Goal: Task Accomplishment & Management: Manage account settings

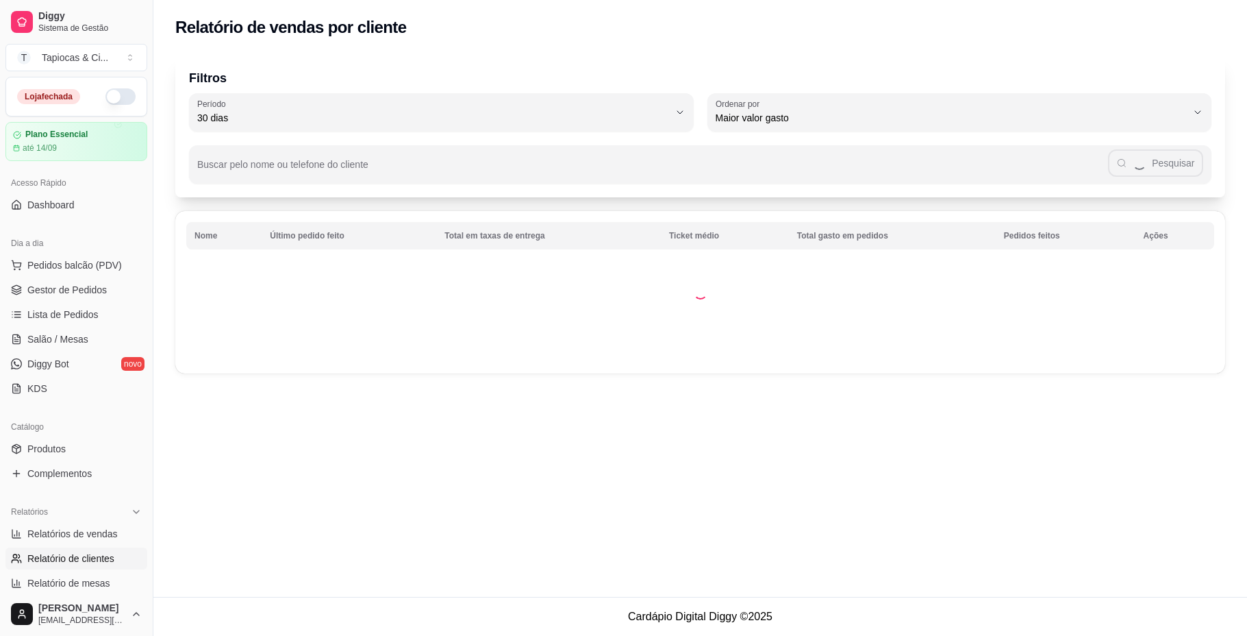
select select "30"
select select "HIGHEST_TOTAL_SPENT_WITH_ORDERS"
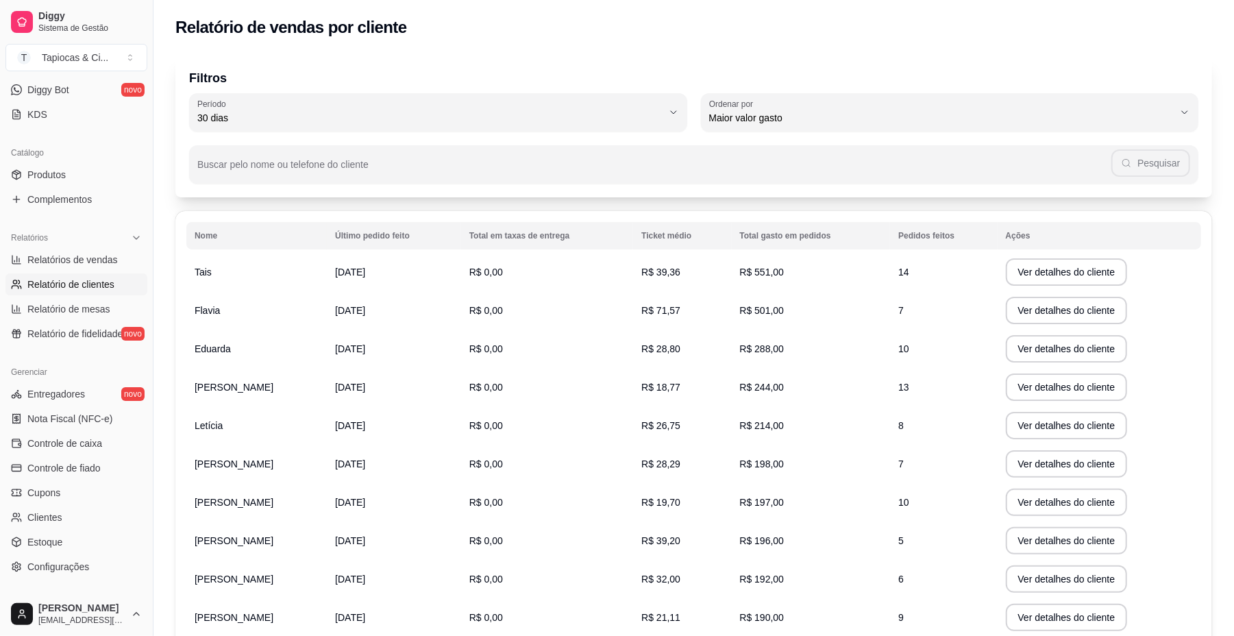
click at [68, 297] on ul "Relatórios de vendas Relatório de clientes Relatório de mesas Relatório de fide…" at bounding box center [76, 297] width 142 height 96
click at [110, 308] on link "Relatório de mesas" at bounding box center [76, 309] width 142 height 22
select select "TOTAL_OF_ORDERS"
select select "7"
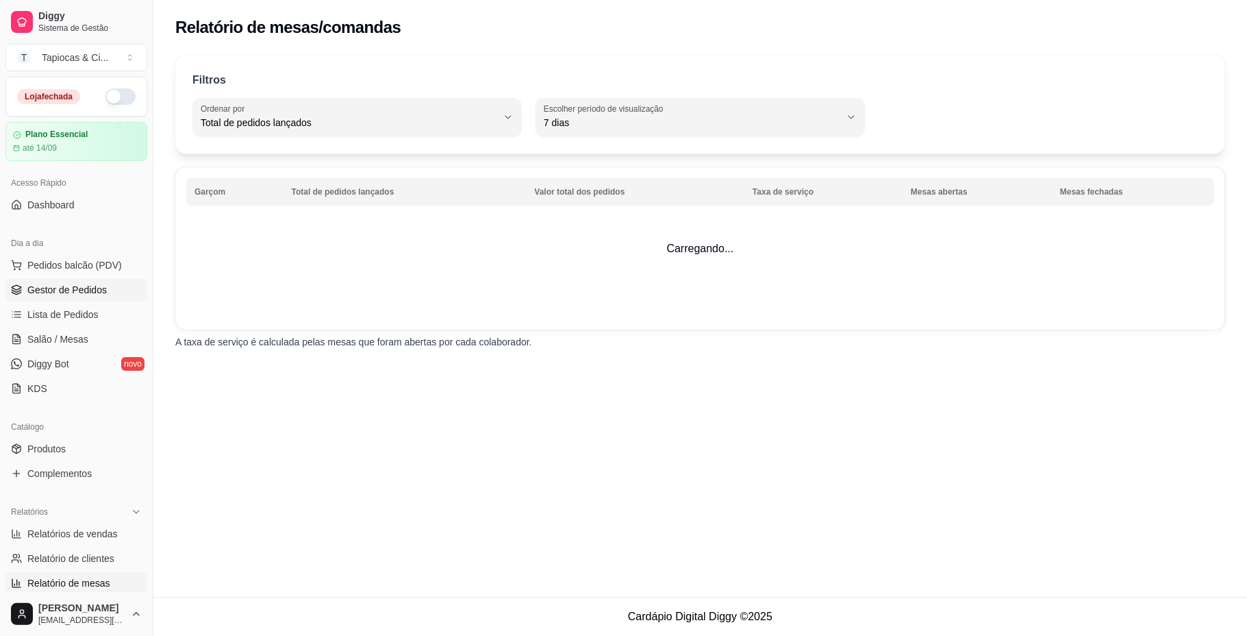
click at [79, 290] on span "Gestor de Pedidos" at bounding box center [66, 290] width 79 height 14
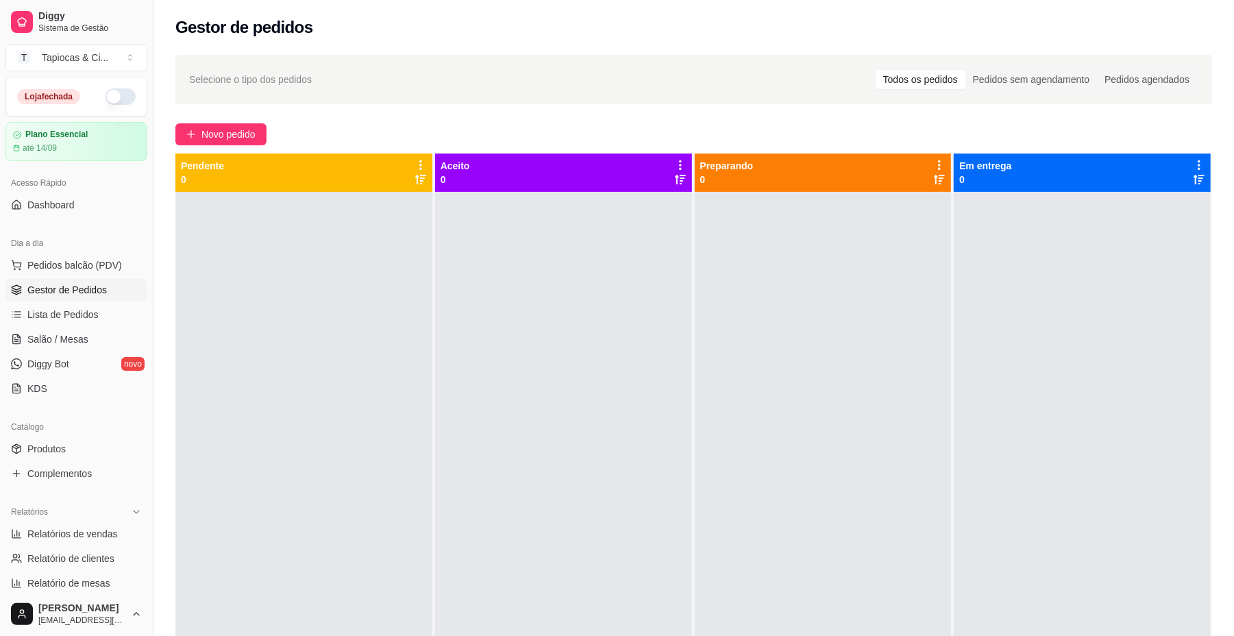
click at [105, 92] on button "button" at bounding box center [120, 96] width 30 height 16
click at [19, 442] on link "Produtos" at bounding box center [76, 449] width 142 height 22
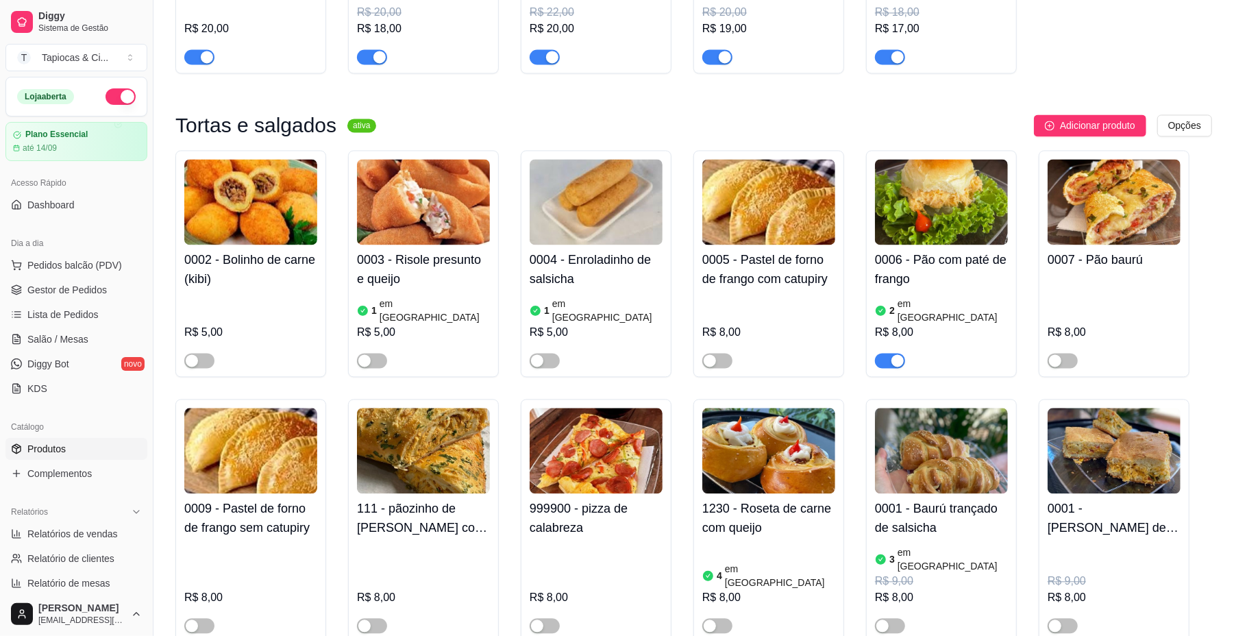
scroll to position [2009, 0]
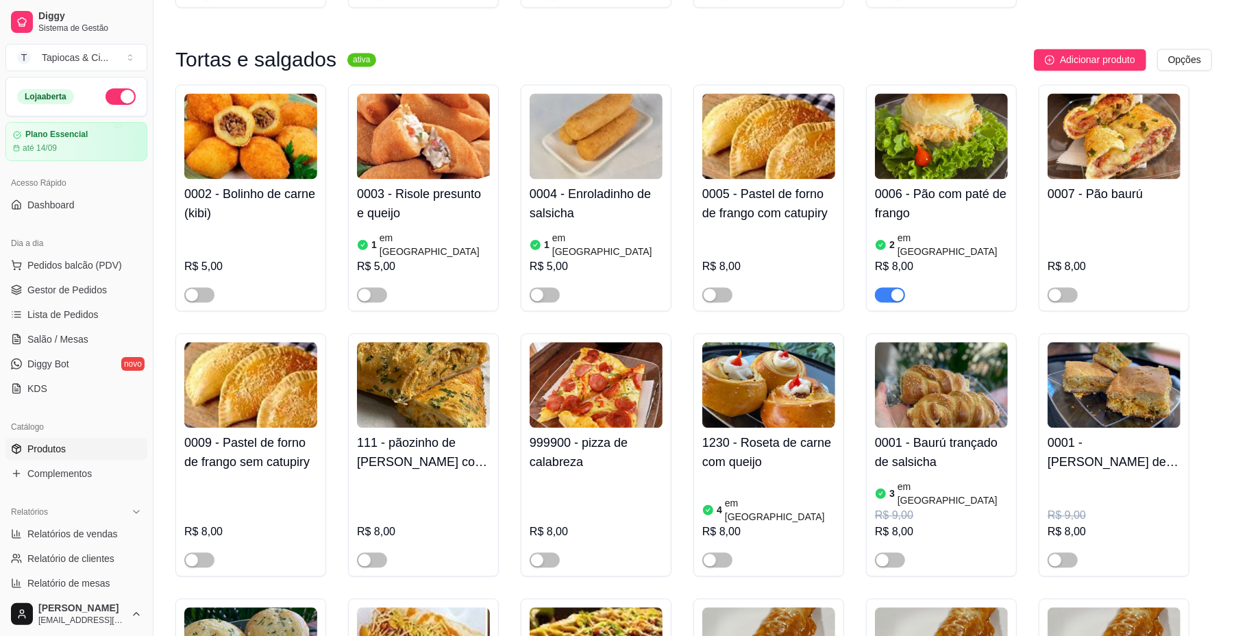
click at [1137, 159] on img at bounding box center [1113, 136] width 133 height 86
click at [1061, 286] on div at bounding box center [1062, 294] width 30 height 16
click at [1059, 288] on div "button" at bounding box center [1055, 294] width 12 height 12
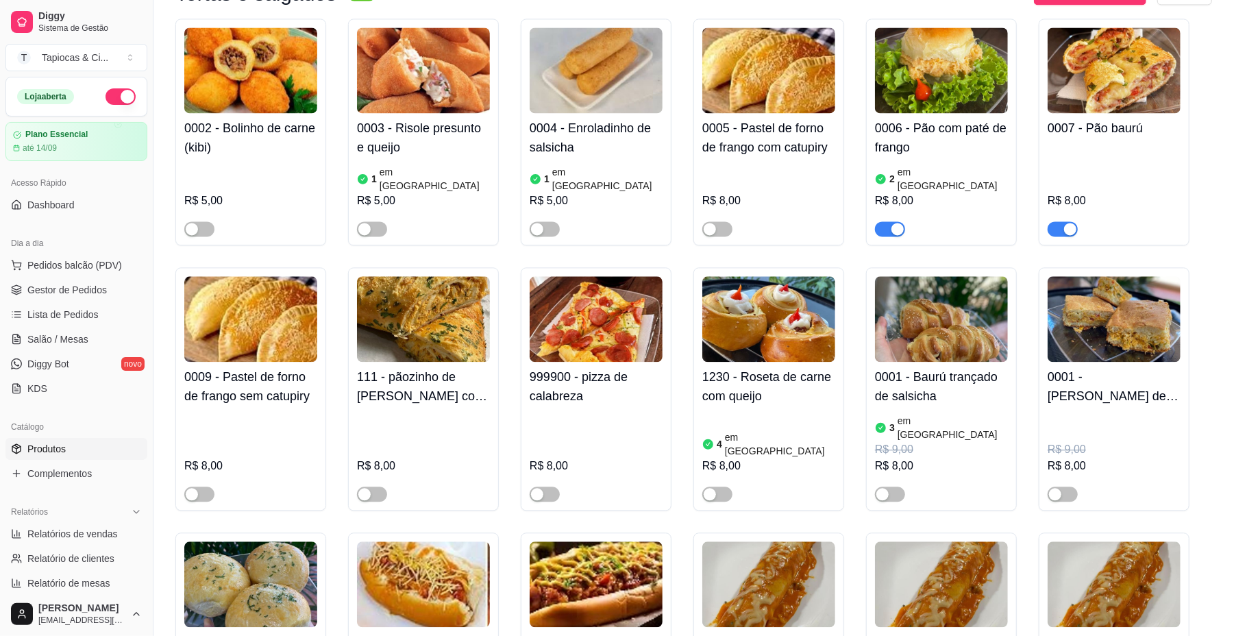
scroll to position [2192, 0]
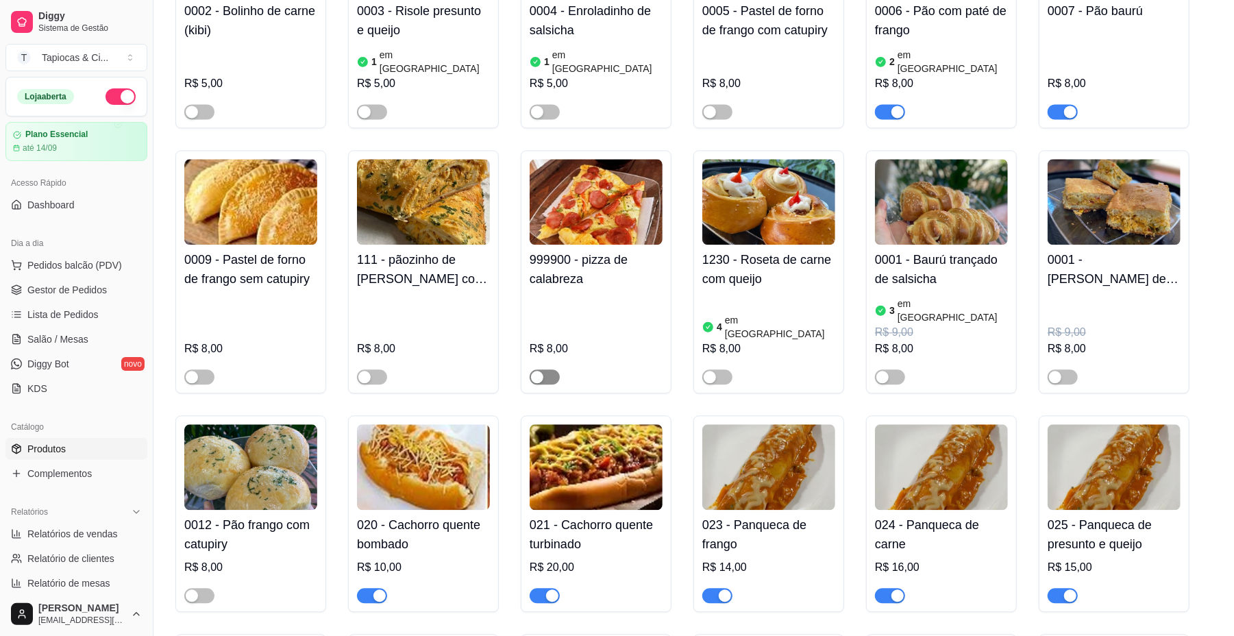
click at [552, 369] on span "button" at bounding box center [544, 376] width 30 height 15
click at [552, 369] on button "button" at bounding box center [544, 376] width 30 height 15
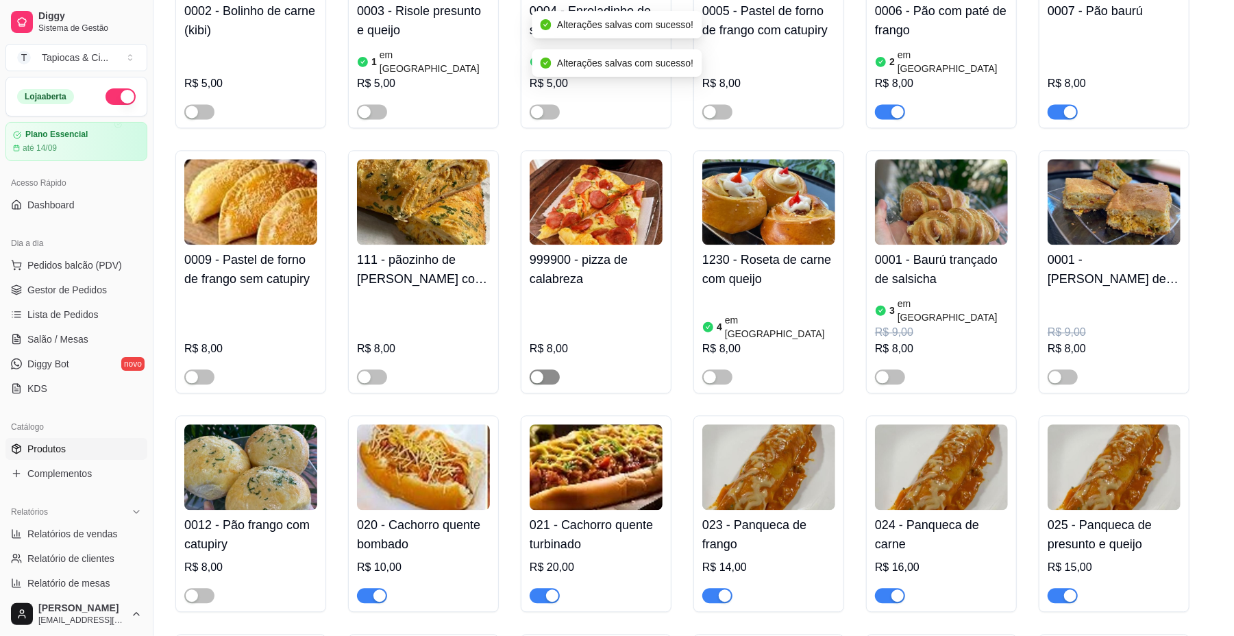
click at [552, 369] on span "button" at bounding box center [544, 376] width 30 height 15
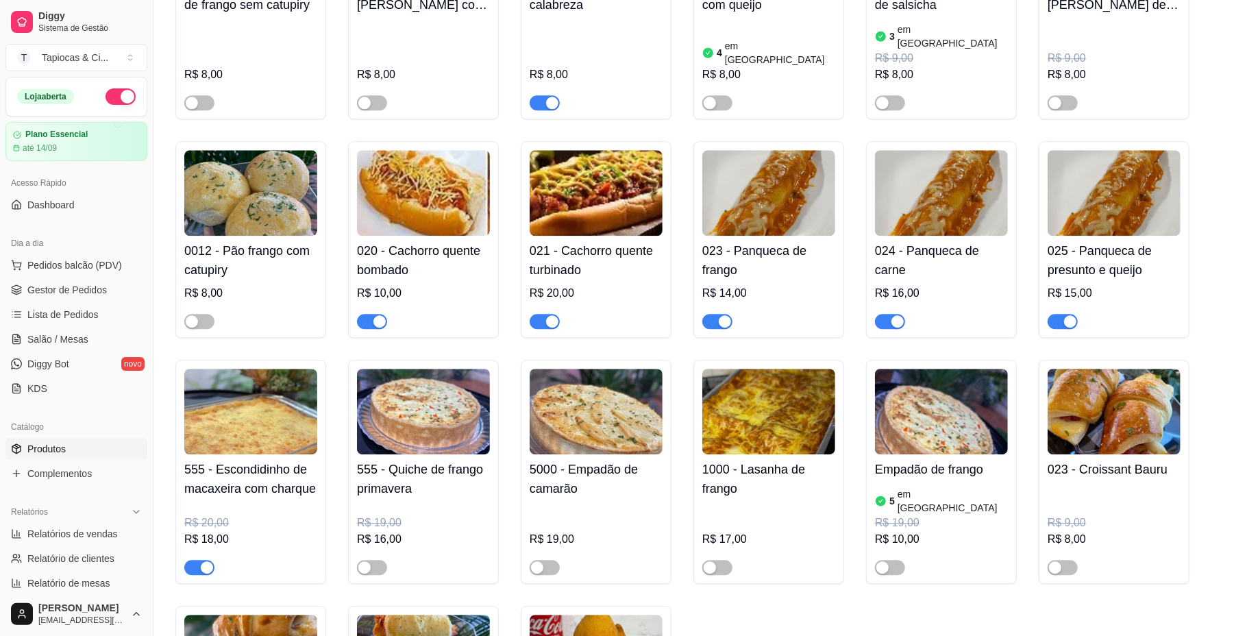
scroll to position [2557, 0]
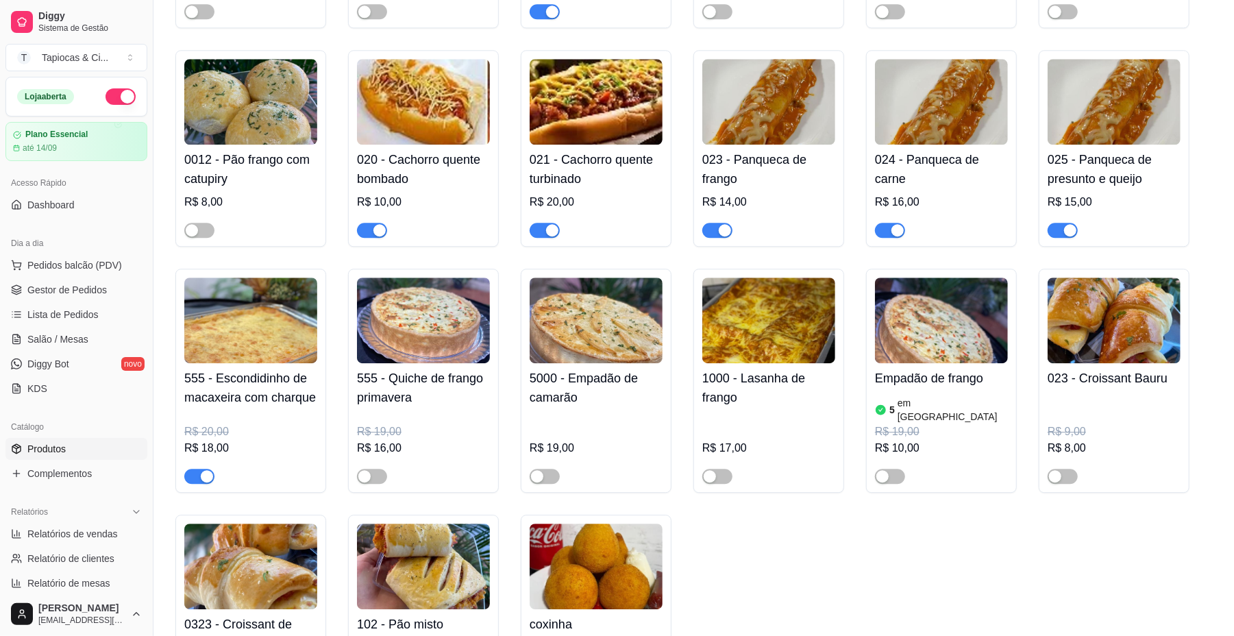
click at [201, 467] on div at bounding box center [199, 475] width 30 height 16
click at [195, 468] on span "button" at bounding box center [199, 475] width 30 height 15
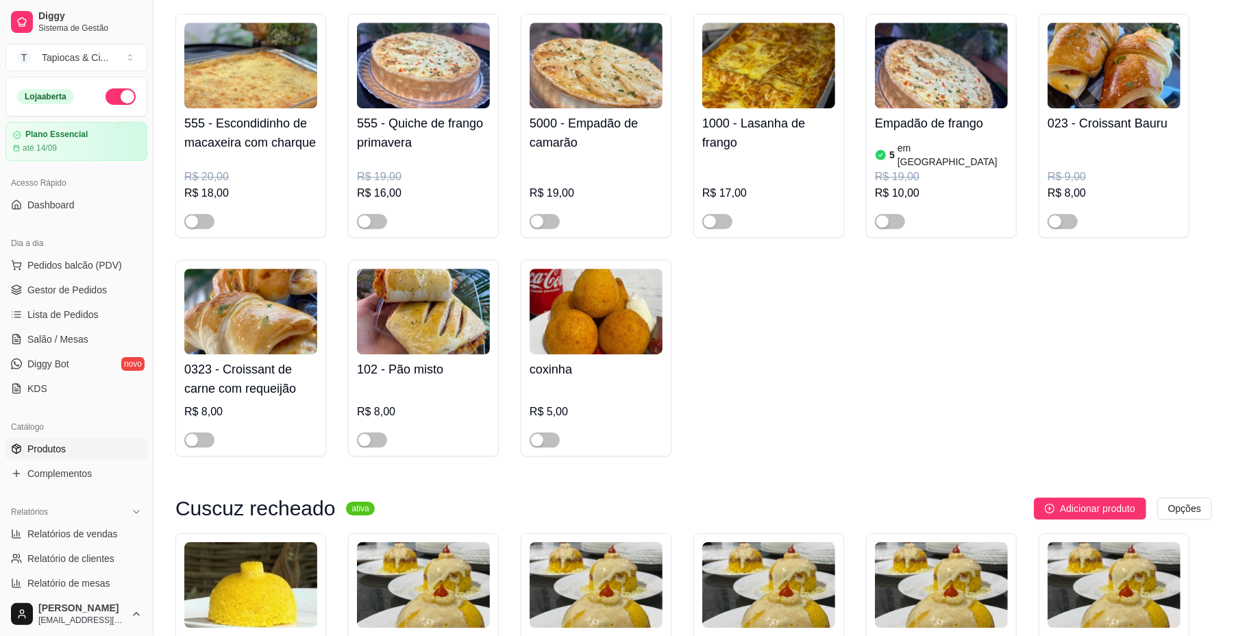
scroll to position [2831, 0]
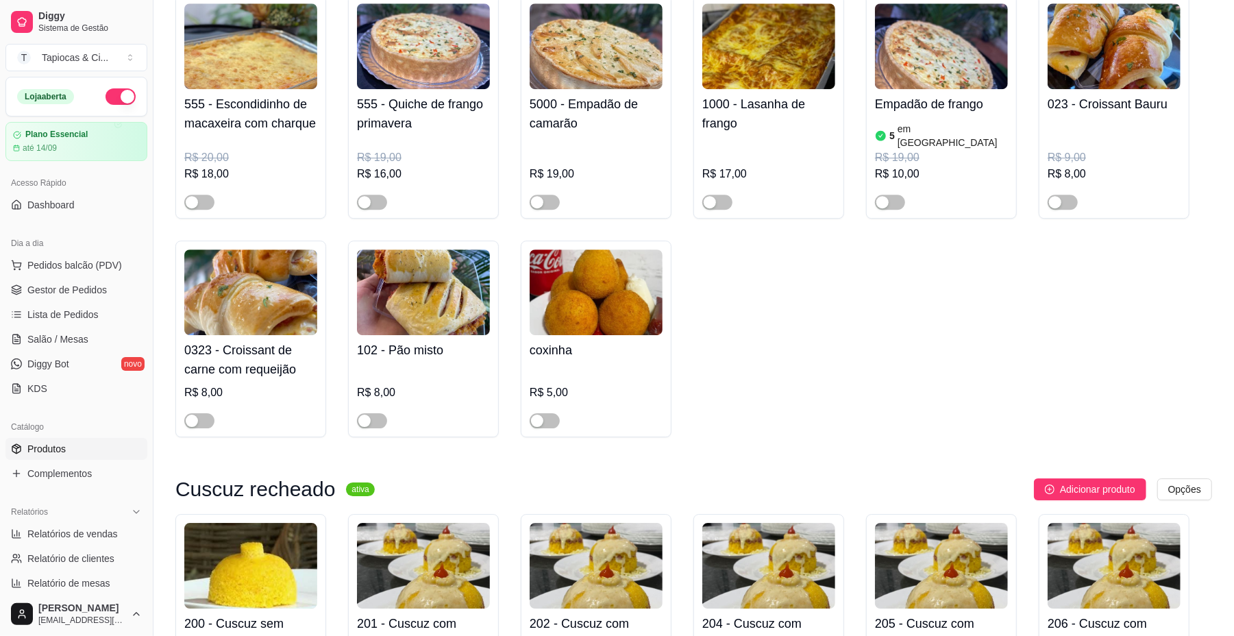
click at [542, 412] on div at bounding box center [544, 420] width 30 height 16
click at [543, 413] on button "button" at bounding box center [544, 420] width 30 height 15
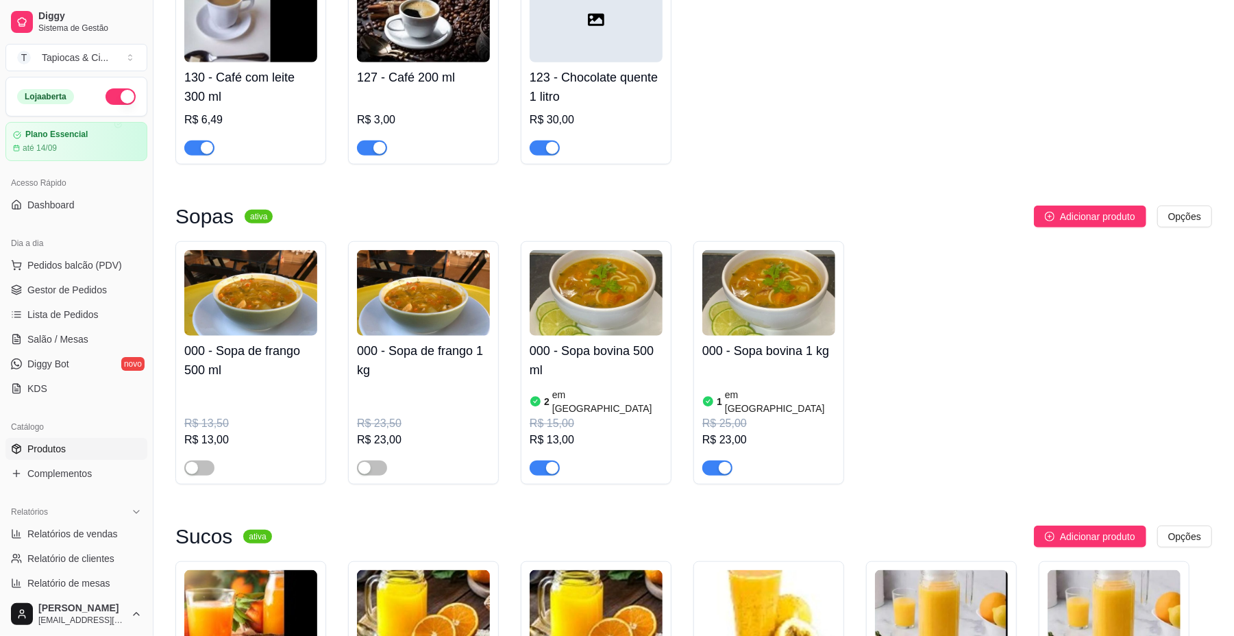
scroll to position [4566, 0]
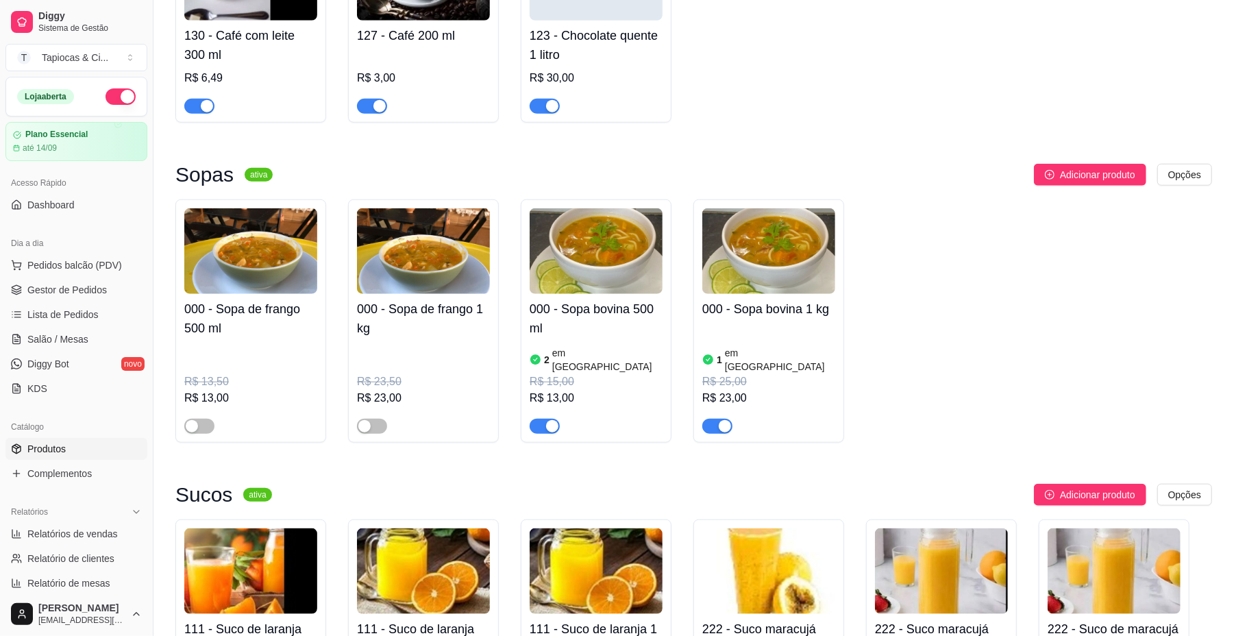
click at [548, 420] on div "button" at bounding box center [552, 426] width 12 height 12
click at [722, 420] on div "button" at bounding box center [724, 426] width 12 height 12
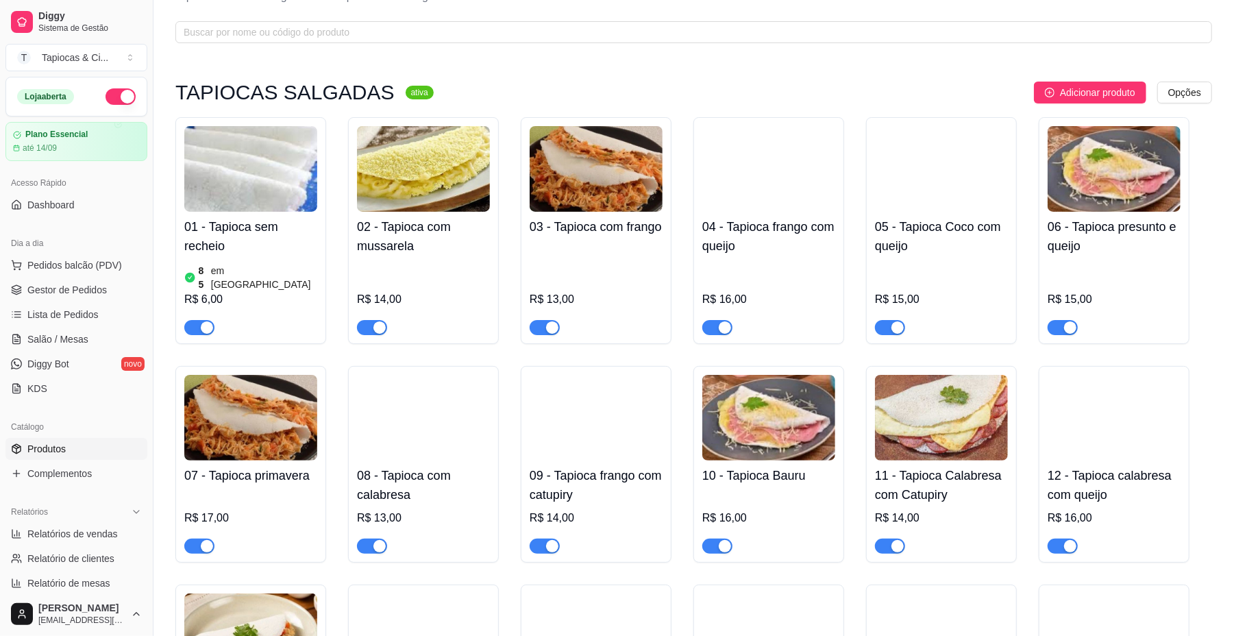
scroll to position [0, 0]
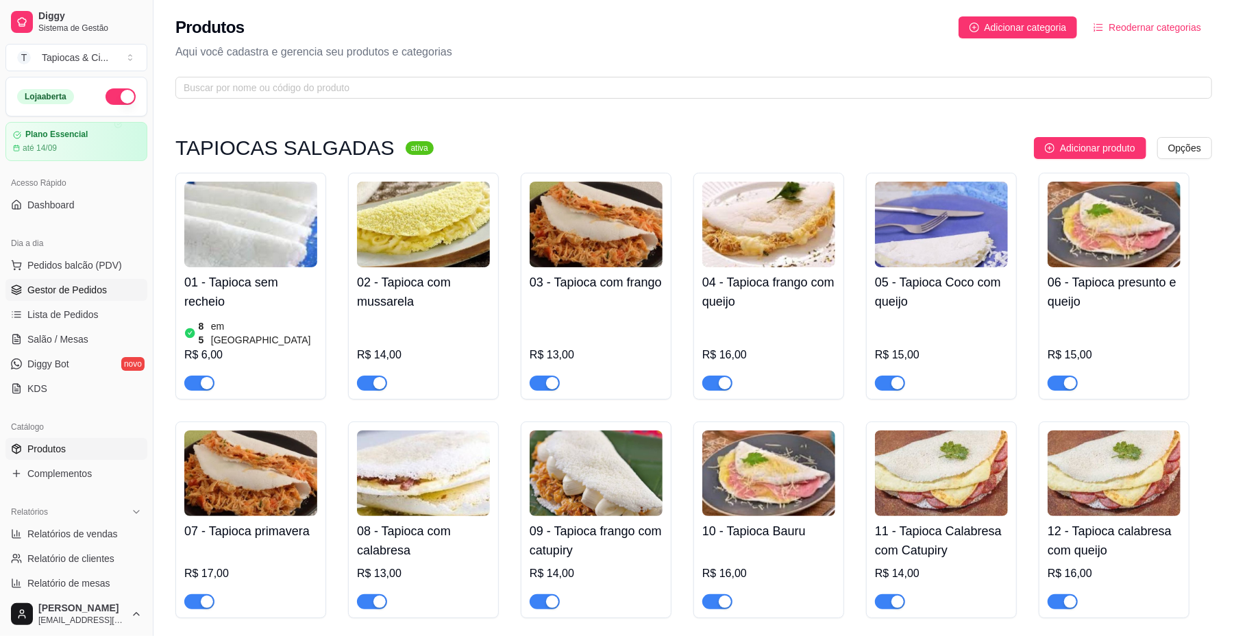
click at [91, 291] on span "Gestor de Pedidos" at bounding box center [66, 290] width 79 height 14
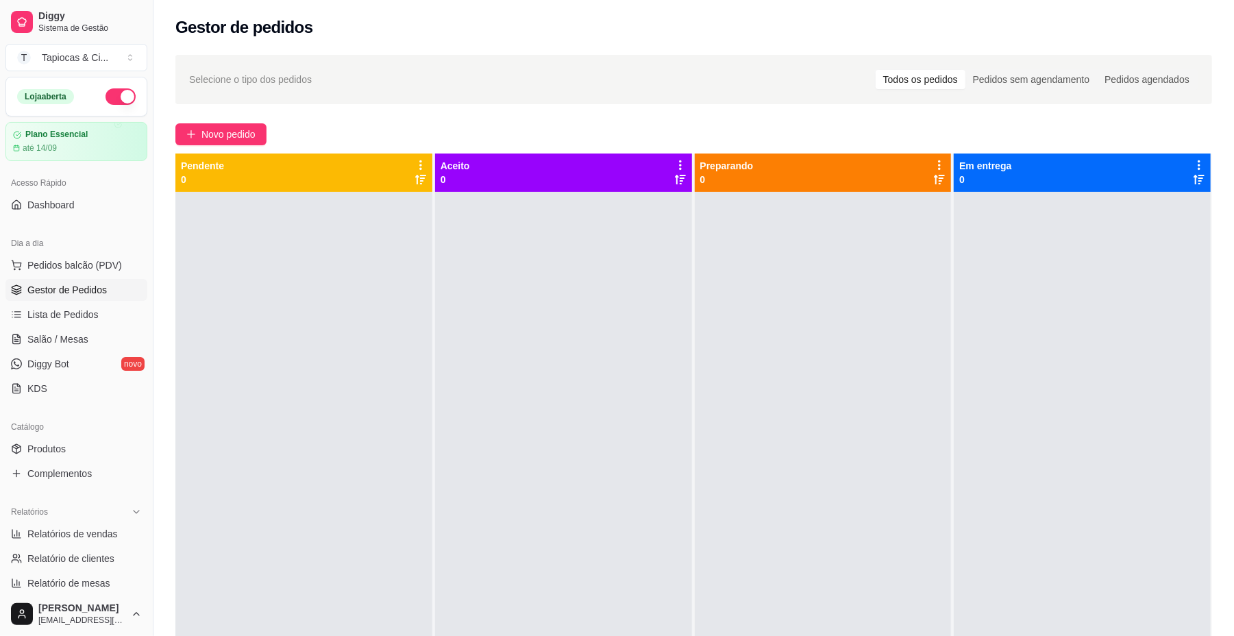
click at [5, 279] on link "Gestor de Pedidos" at bounding box center [76, 290] width 142 height 22
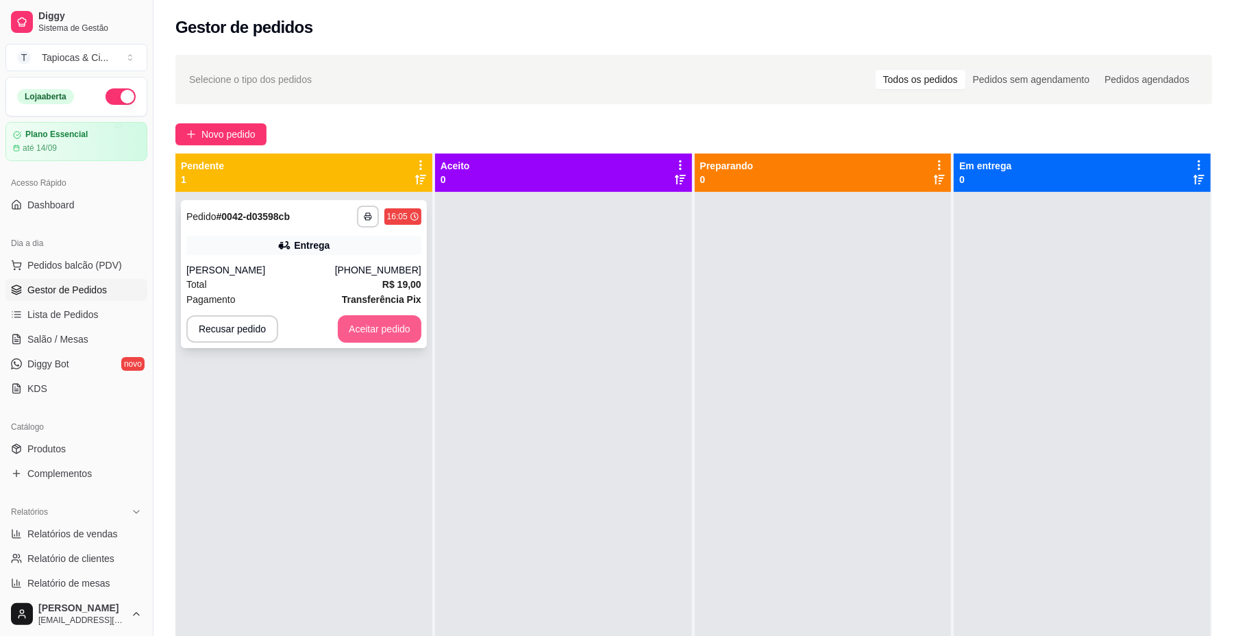
click at [362, 322] on button "Aceitar pedido" at bounding box center [380, 328] width 84 height 27
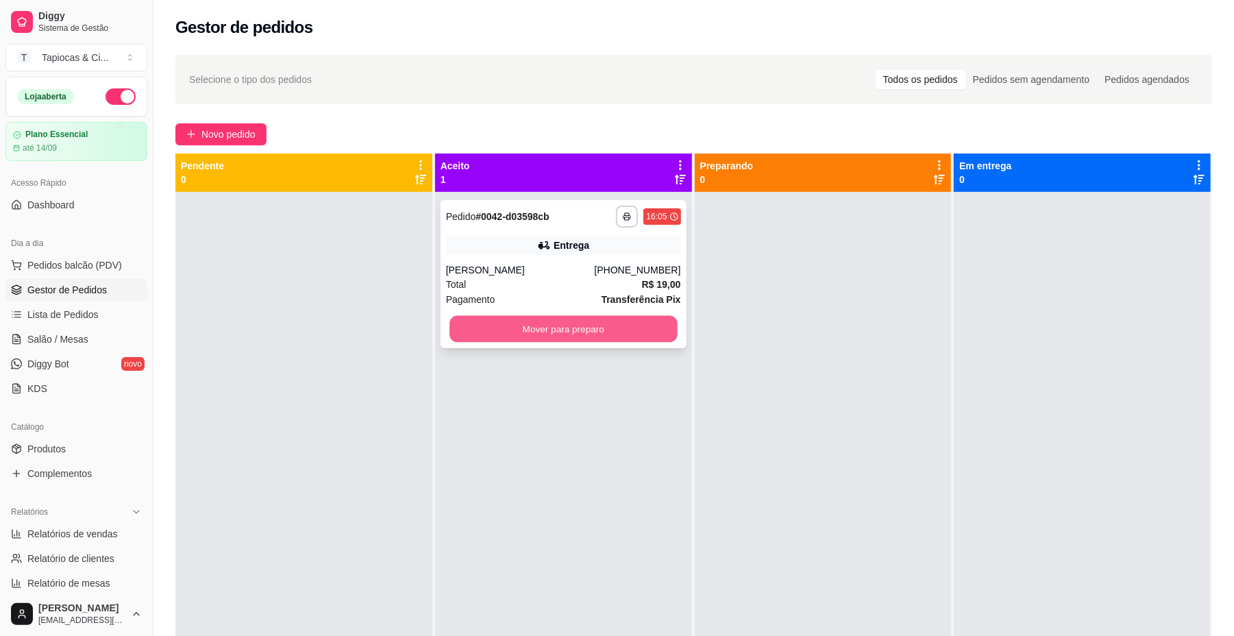
click at [483, 335] on button "Mover para preparo" at bounding box center [562, 329] width 227 height 27
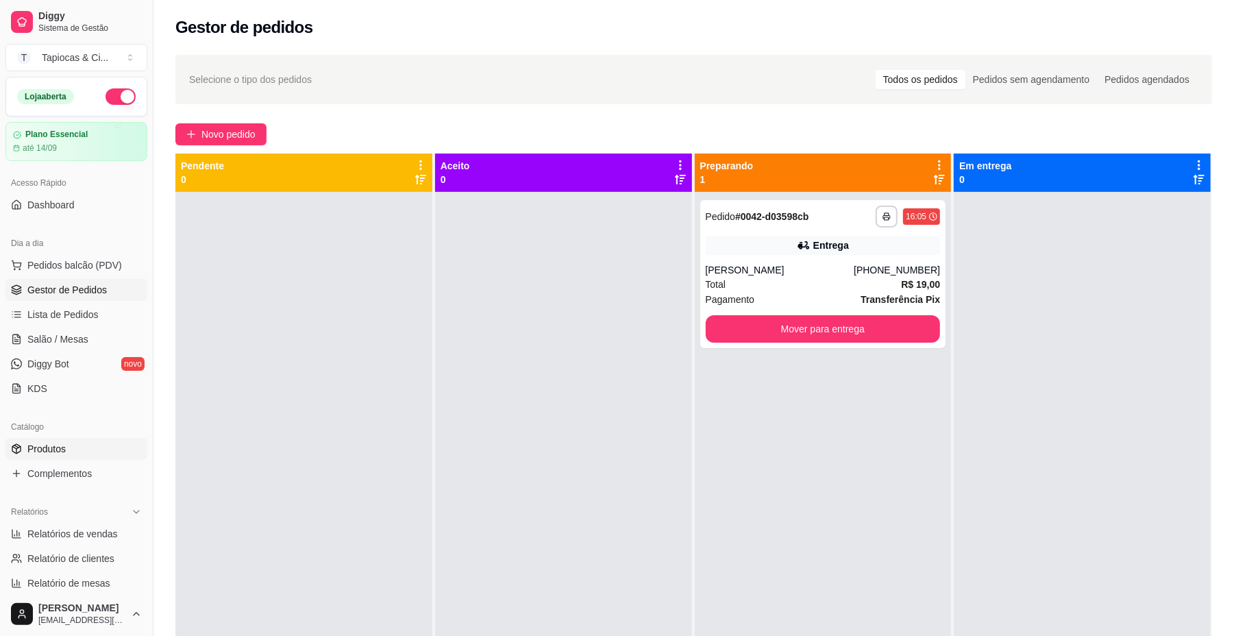
click at [61, 453] on span "Produtos" at bounding box center [46, 449] width 38 height 14
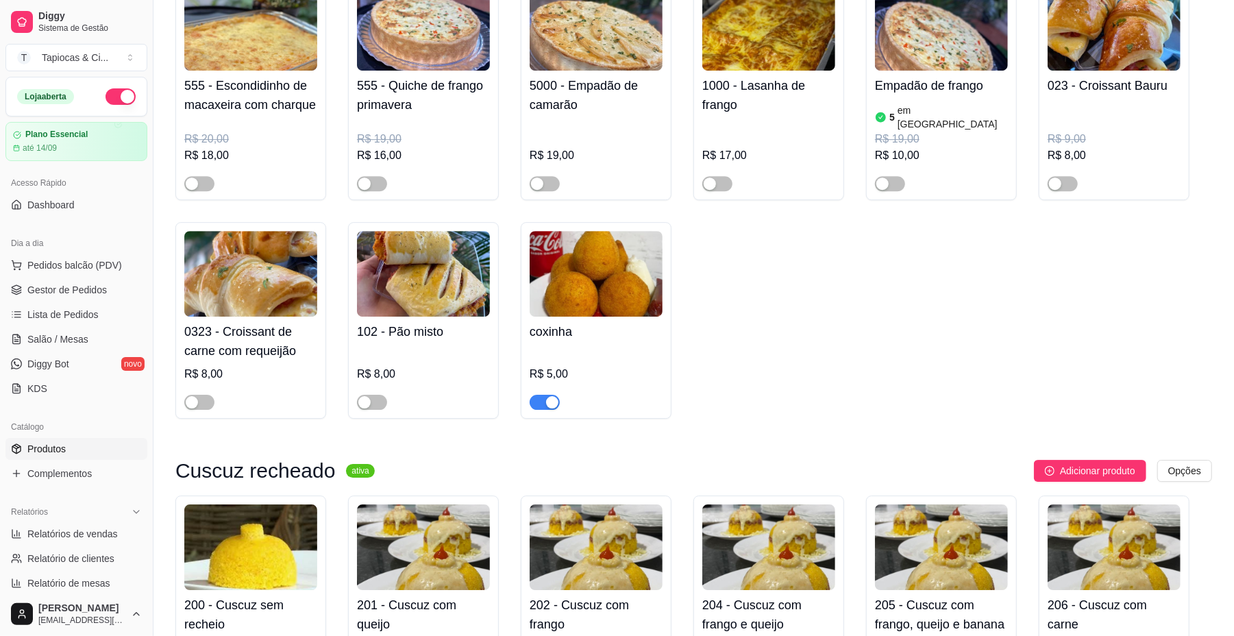
scroll to position [2740, 0]
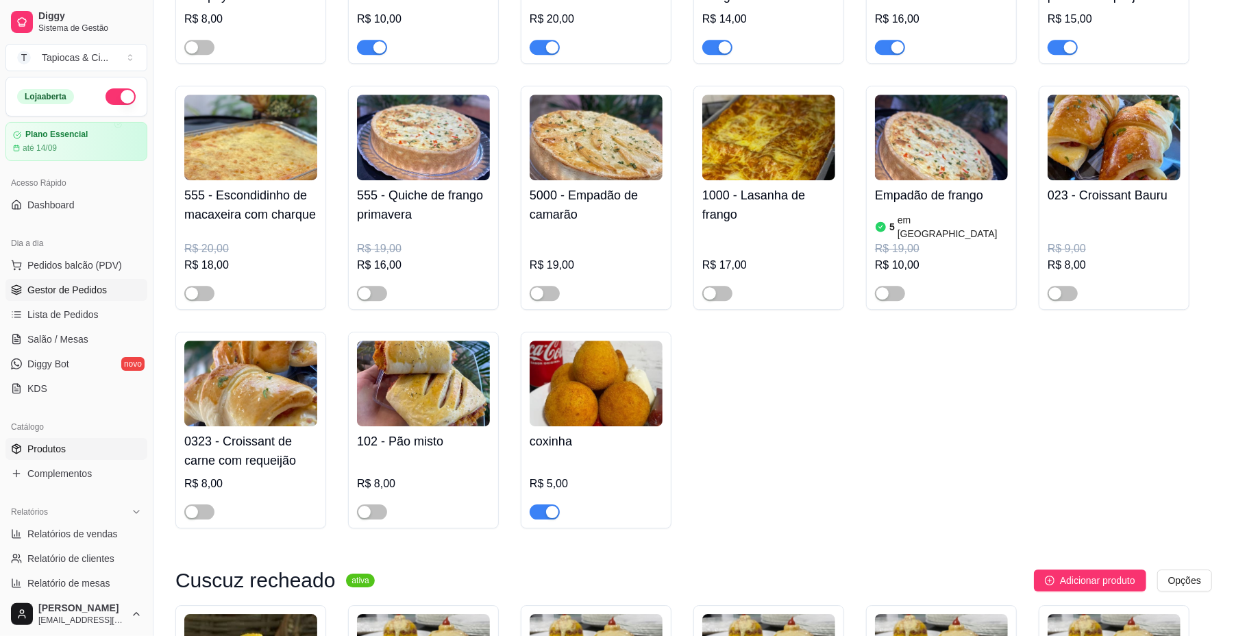
click at [75, 293] on span "Gestor de Pedidos" at bounding box center [66, 290] width 79 height 14
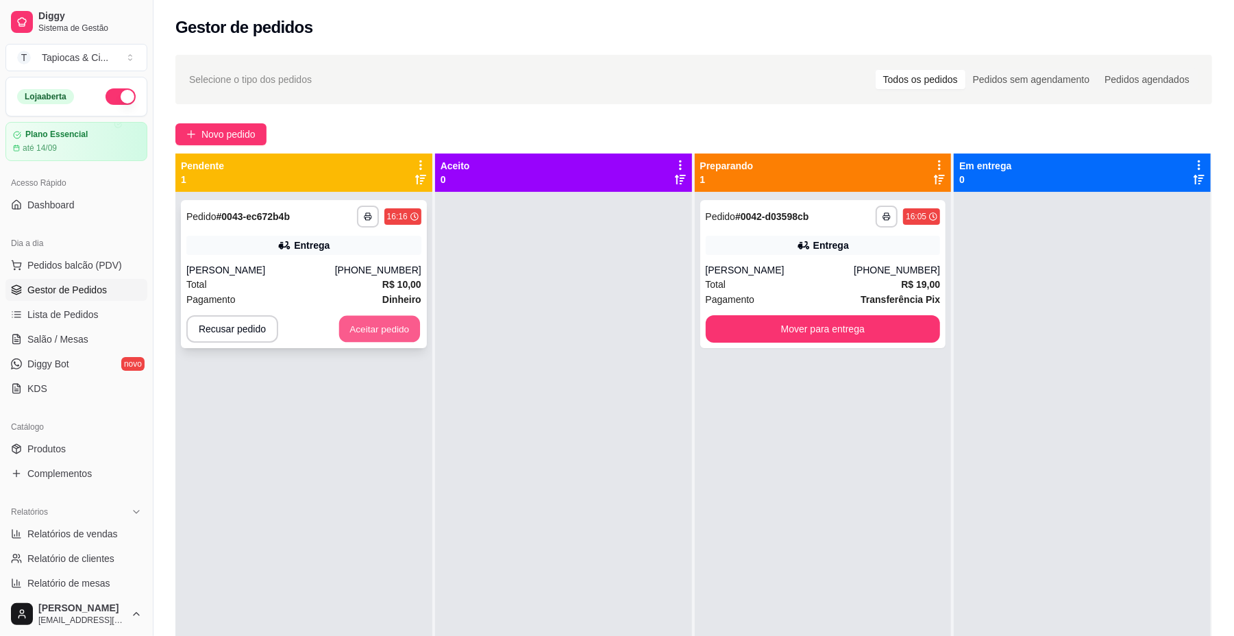
click at [390, 327] on button "Aceitar pedido" at bounding box center [379, 329] width 81 height 27
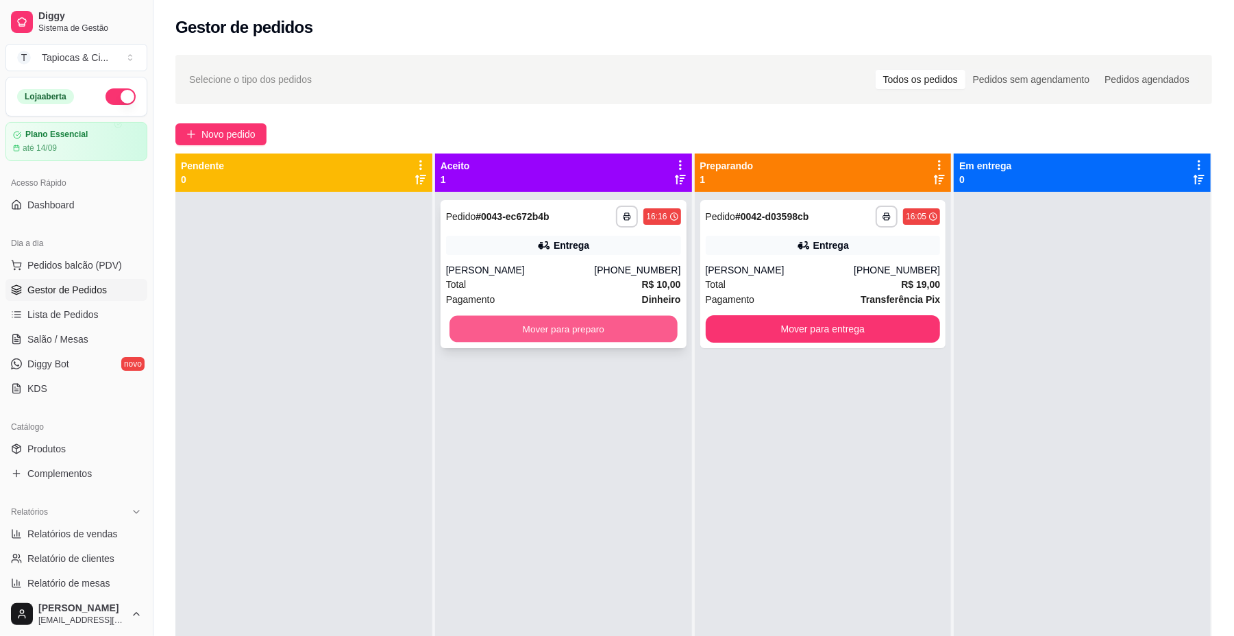
click at [547, 326] on button "Mover para preparo" at bounding box center [562, 329] width 227 height 27
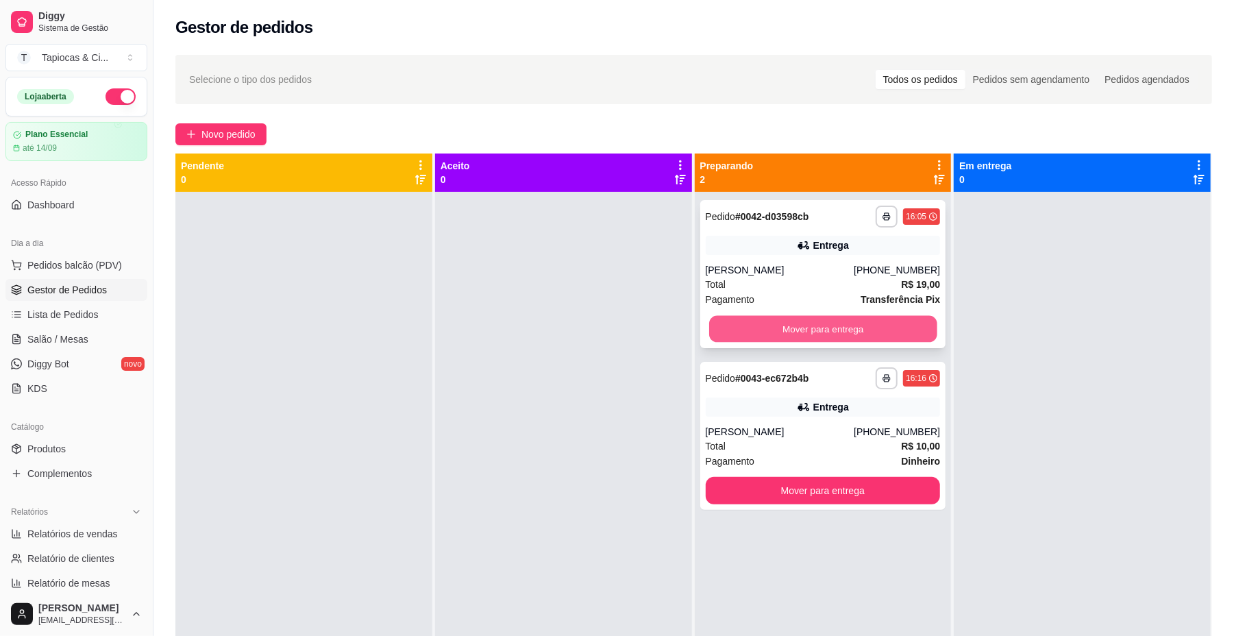
click at [847, 329] on button "Mover para entrega" at bounding box center [822, 329] width 227 height 27
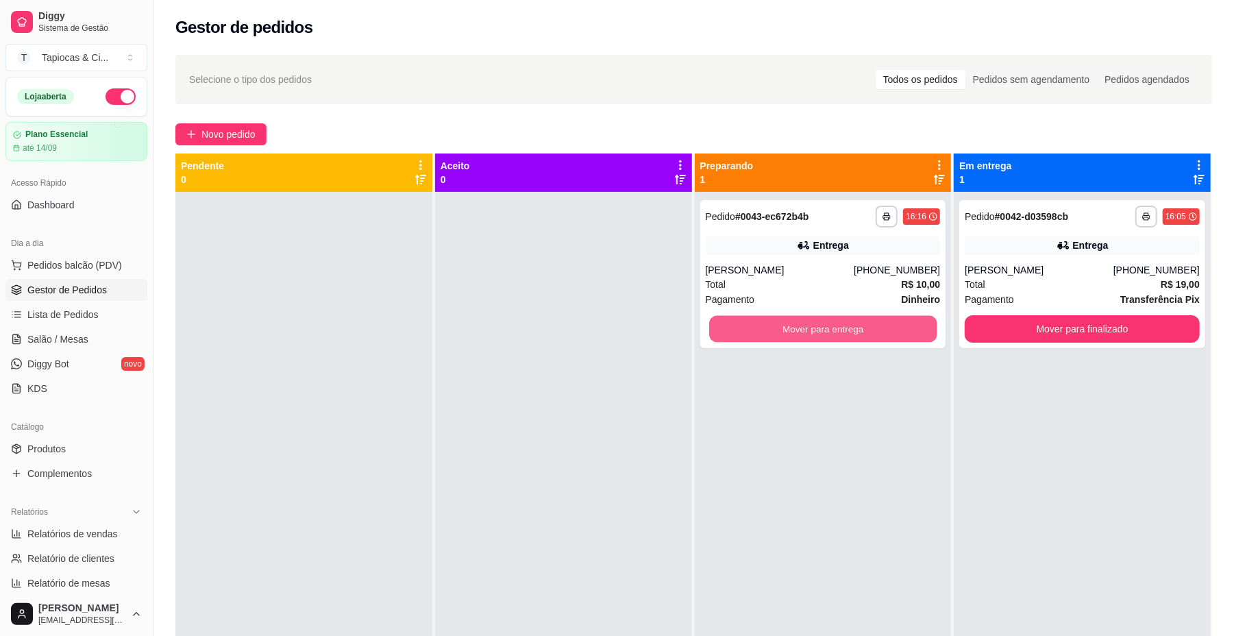
click at [845, 329] on button "Mover para entrega" at bounding box center [822, 329] width 227 height 27
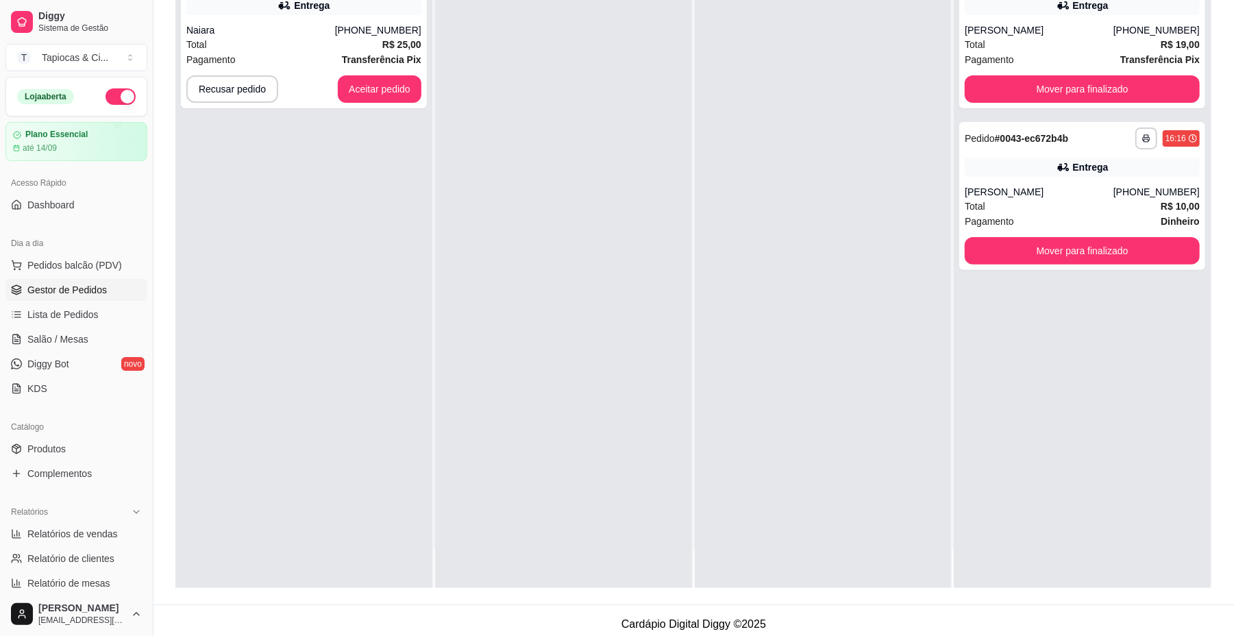
scroll to position [209, 0]
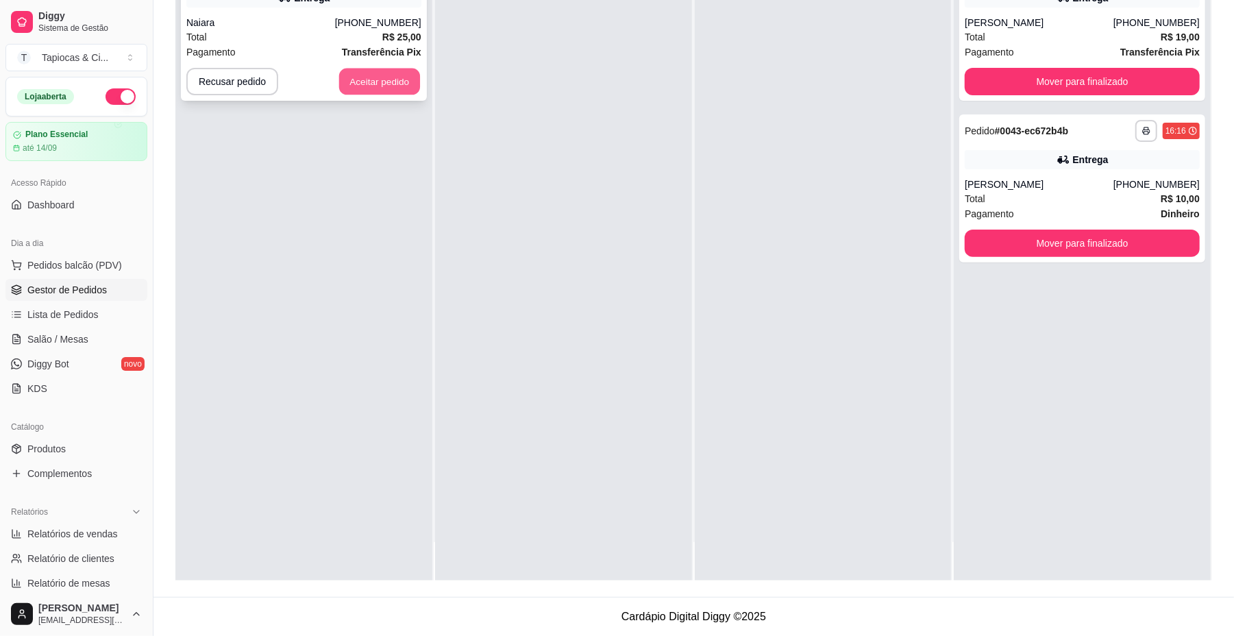
click at [401, 78] on button "Aceitar pedido" at bounding box center [379, 81] width 81 height 27
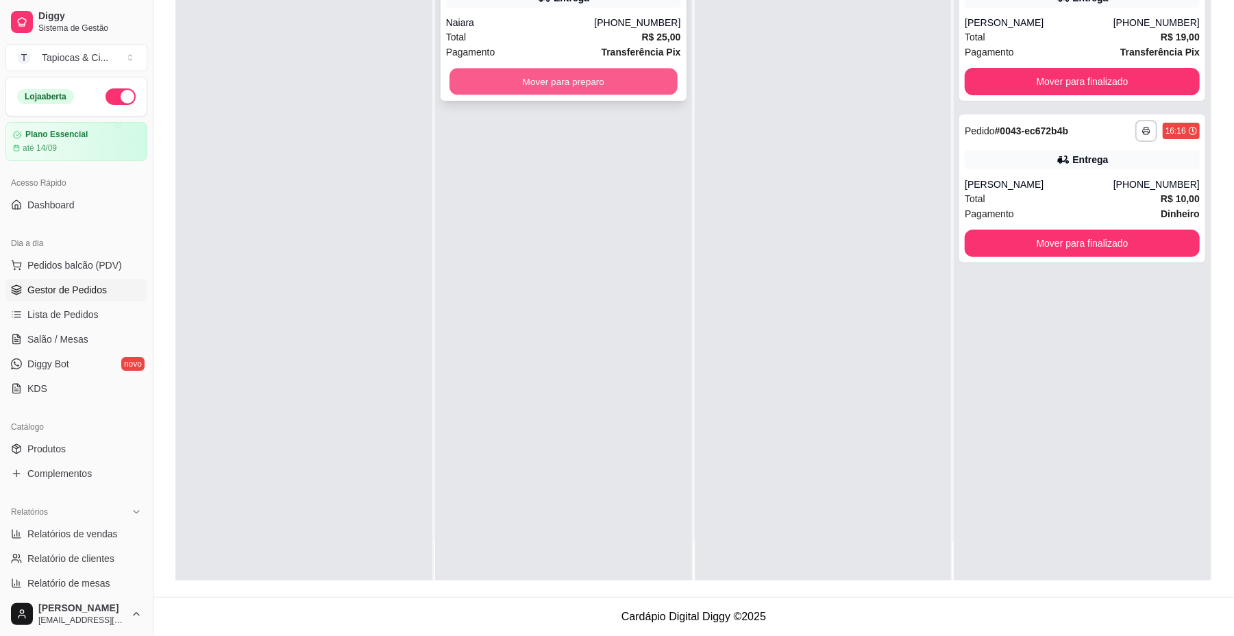
click at [497, 81] on button "Mover para preparo" at bounding box center [562, 81] width 227 height 27
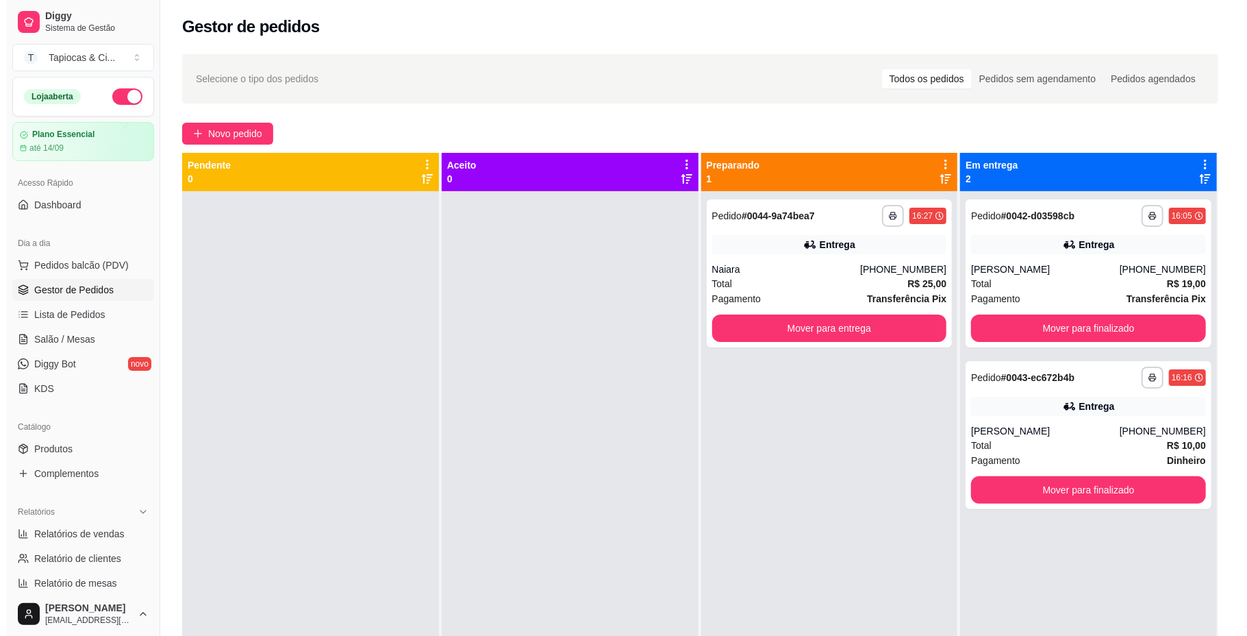
scroll to position [0, 0]
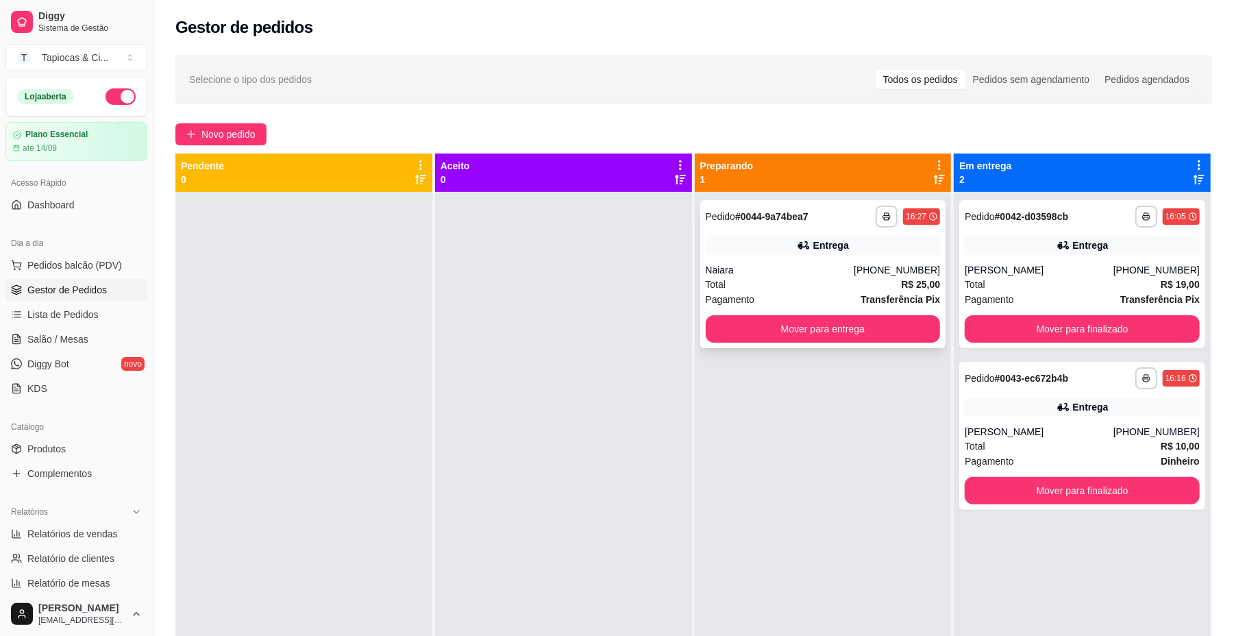
click at [754, 290] on div "Total R$ 25,00" at bounding box center [822, 284] width 235 height 15
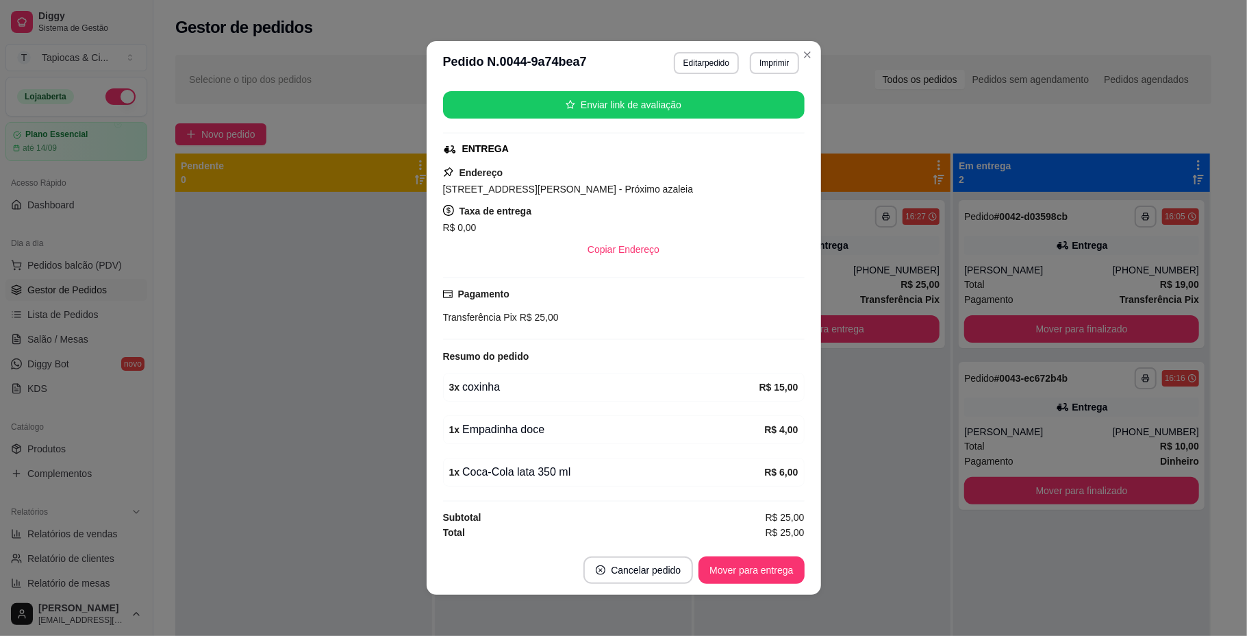
scroll to position [3, 0]
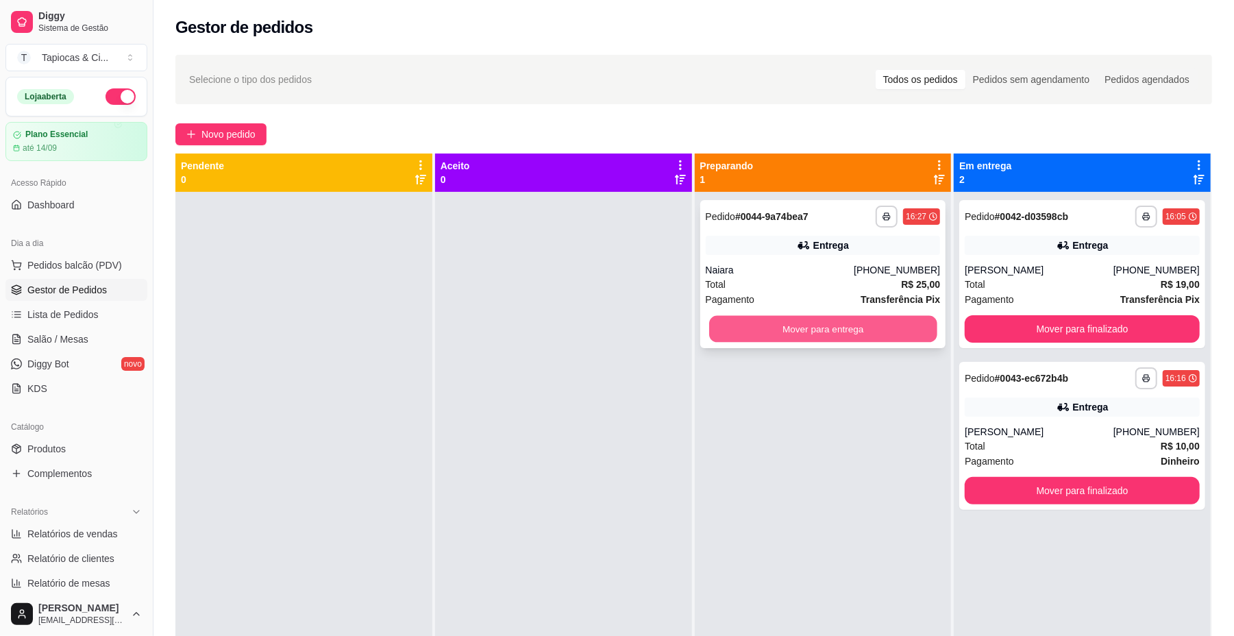
click at [877, 322] on button "Mover para entrega" at bounding box center [822, 329] width 227 height 27
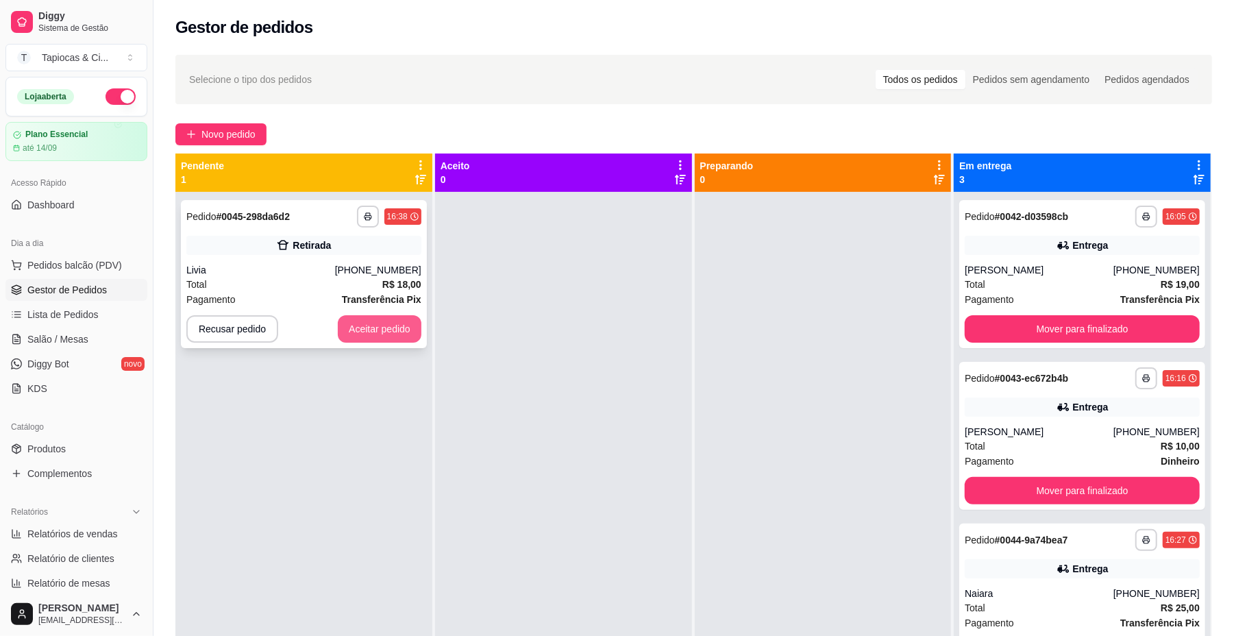
click at [403, 329] on button "Aceitar pedido" at bounding box center [380, 328] width 84 height 27
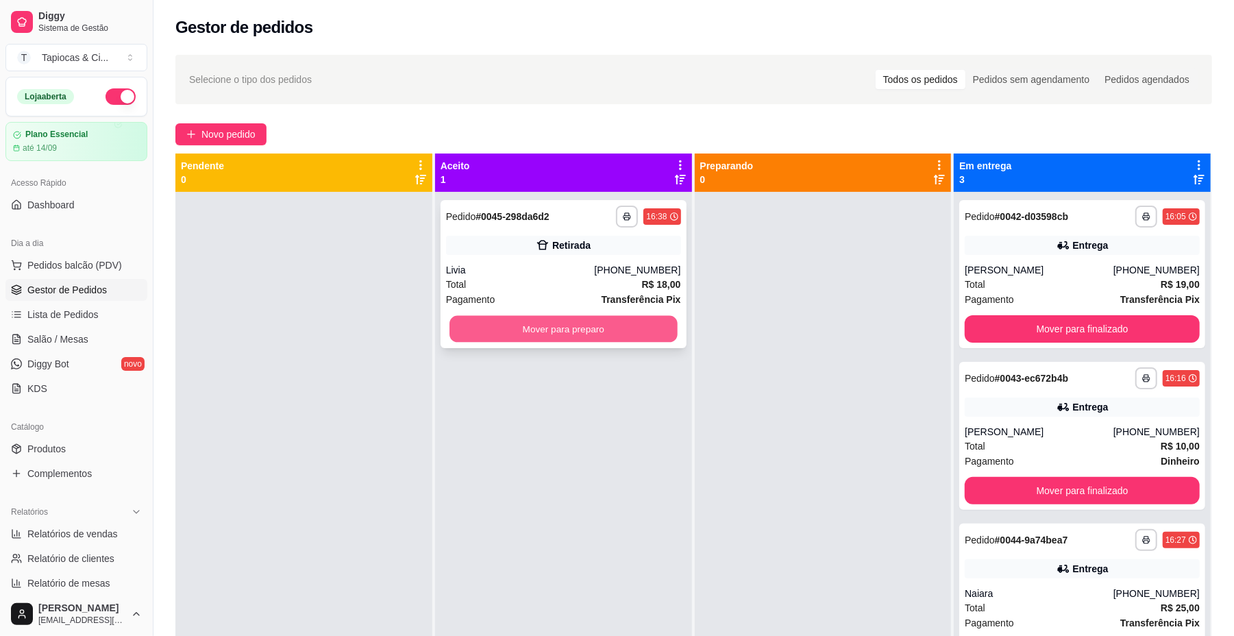
click at [466, 318] on button "Mover para preparo" at bounding box center [562, 329] width 227 height 27
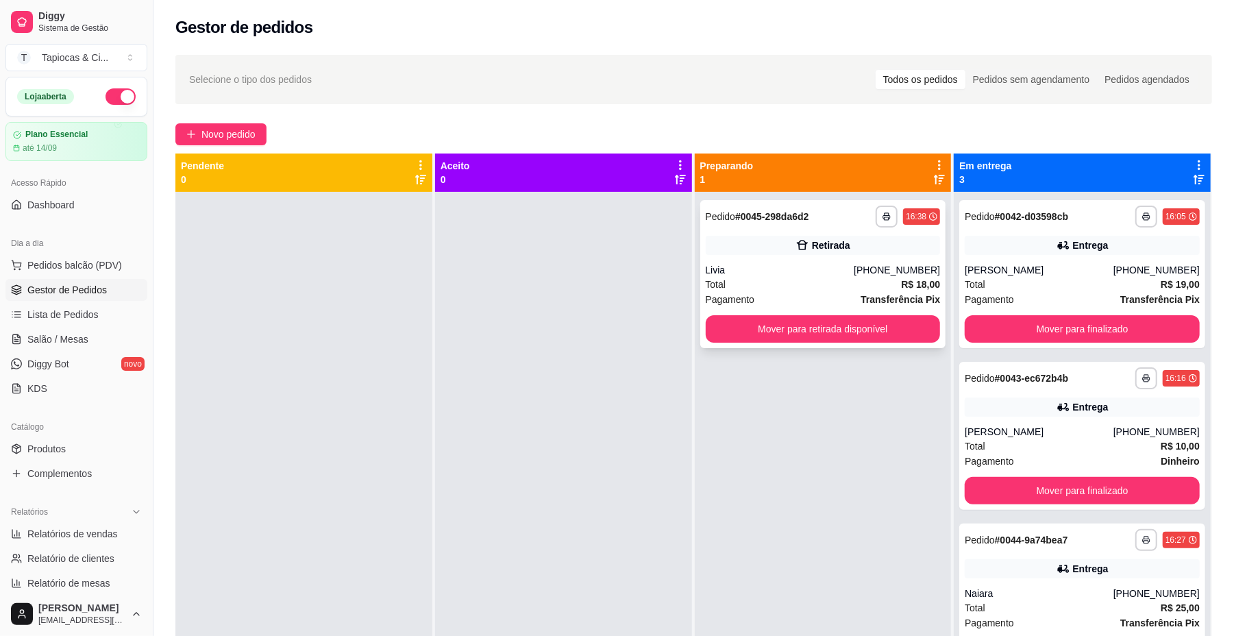
click at [771, 271] on div "Livia" at bounding box center [779, 270] width 149 height 14
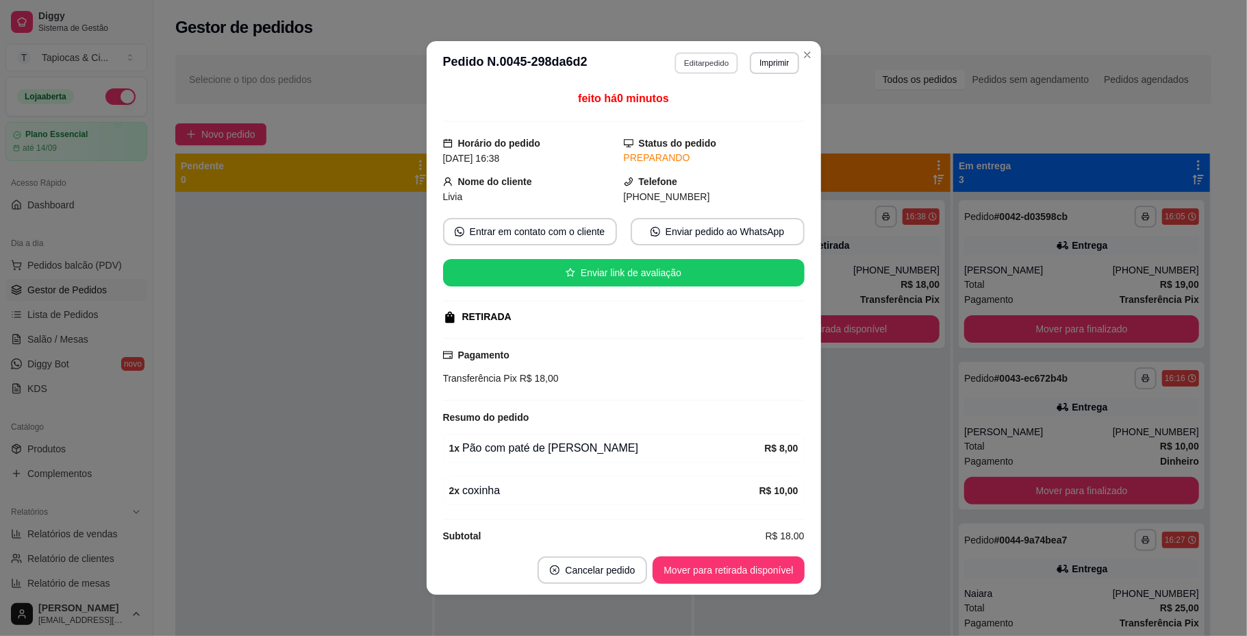
click at [704, 64] on button "Editar pedido" at bounding box center [707, 62] width 64 height 21
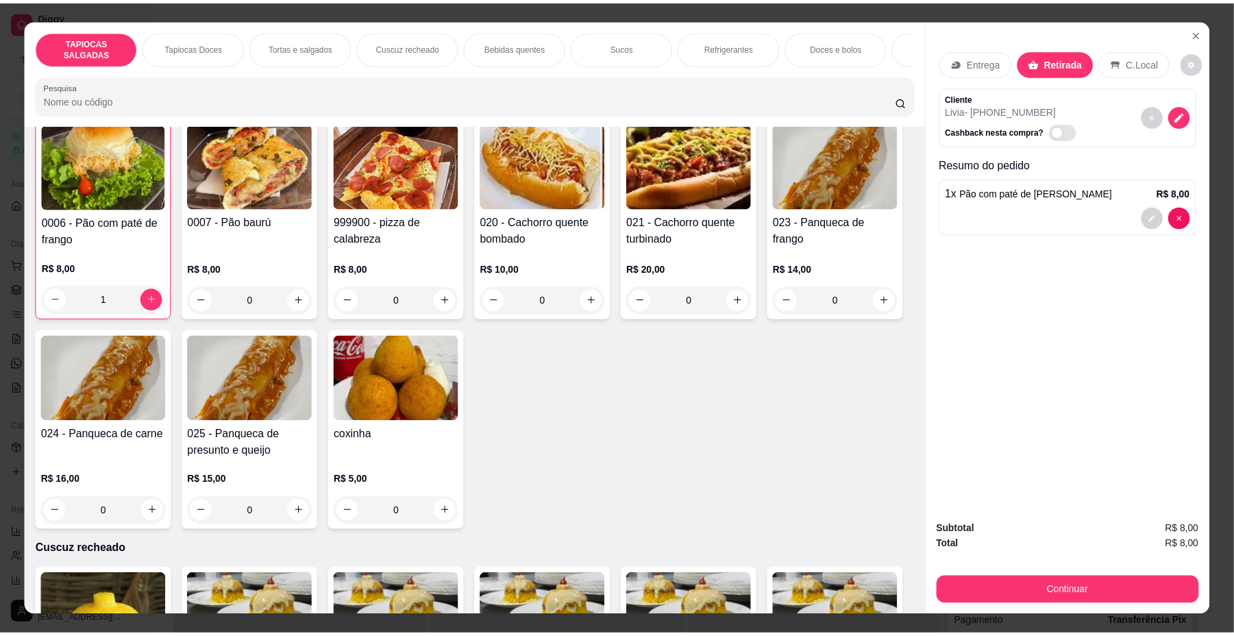
scroll to position [1826, 0]
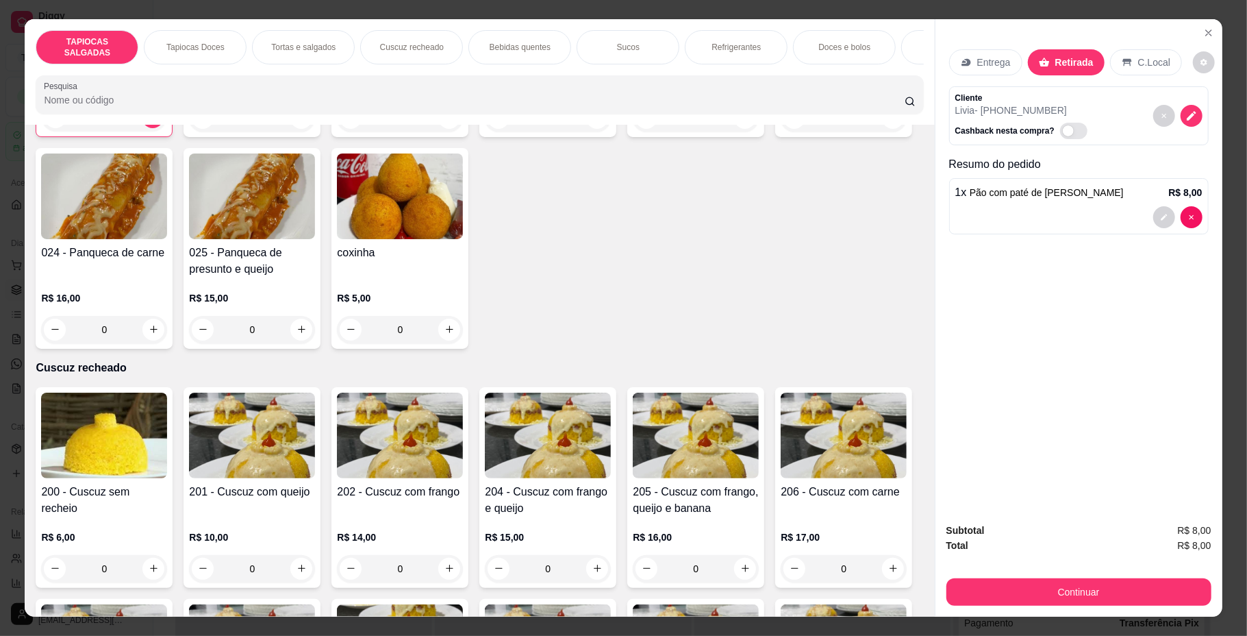
click at [463, 239] on img at bounding box center [400, 196] width 126 height 86
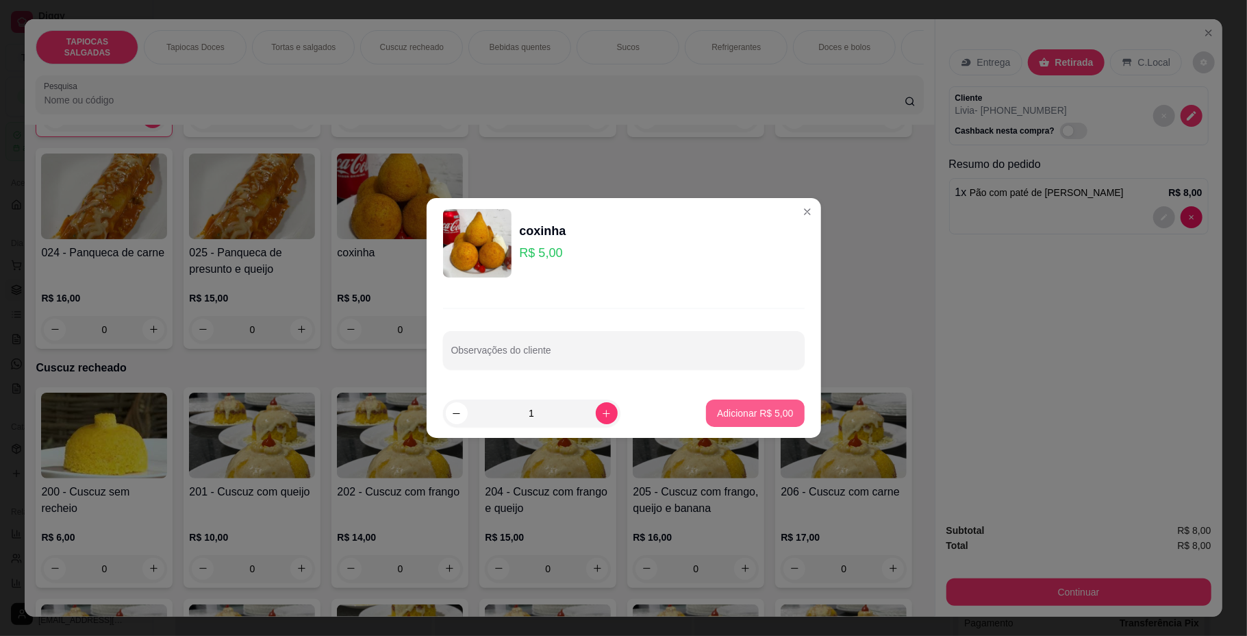
click at [746, 416] on p "Adicionar R$ 5,00" at bounding box center [755, 413] width 76 height 14
type input "1"
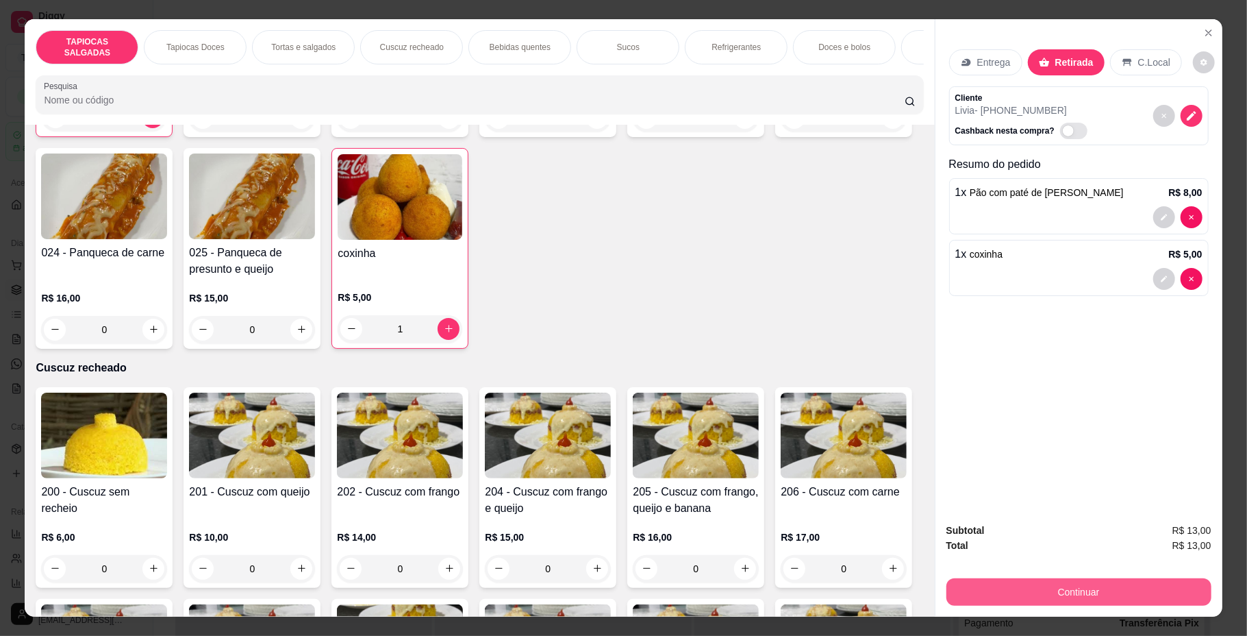
click at [1105, 601] on button "Continuar" at bounding box center [1079, 591] width 265 height 27
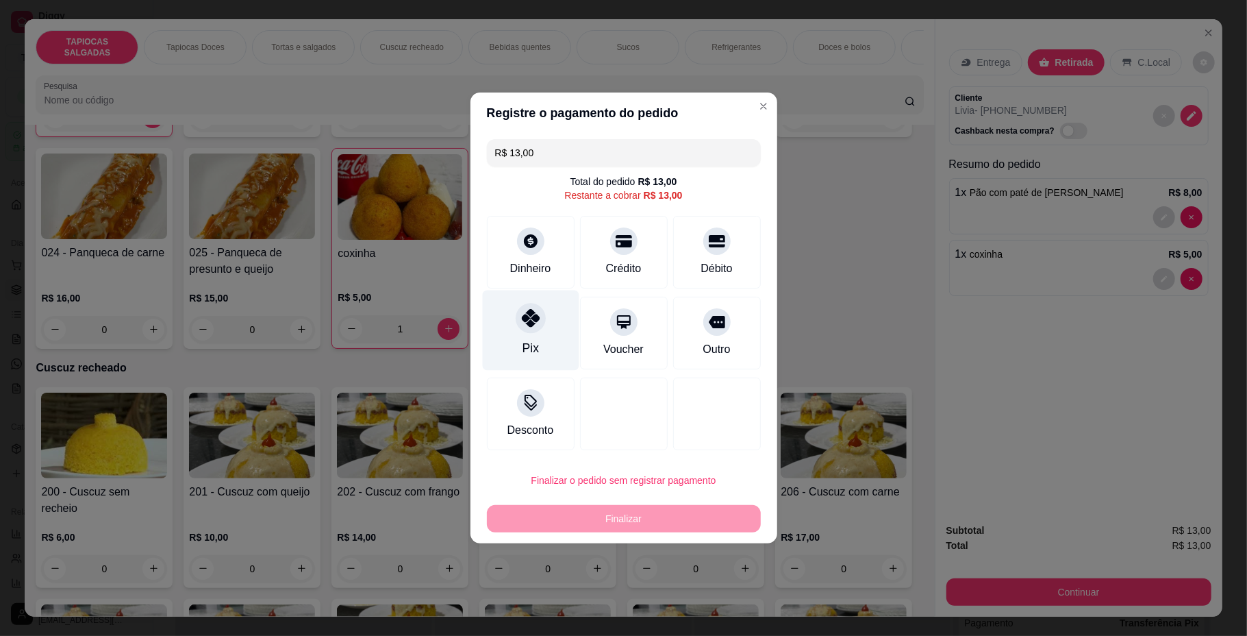
click at [542, 310] on div "Pix" at bounding box center [530, 330] width 97 height 80
type input "R$ 0,00"
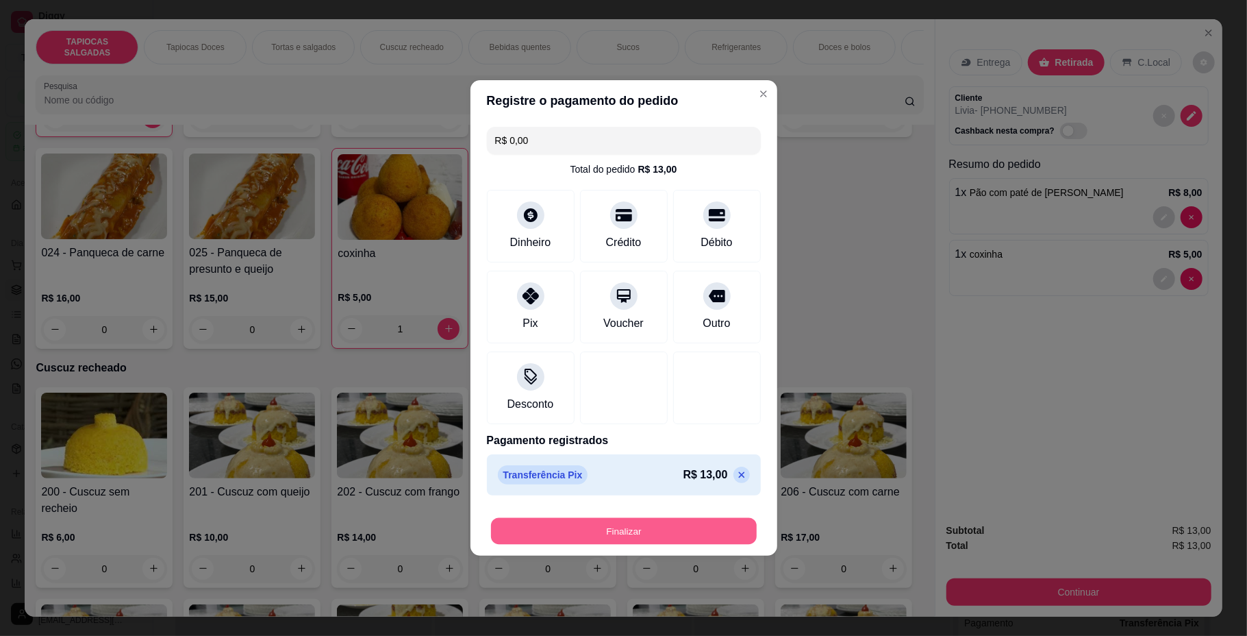
click at [513, 523] on button "Finalizar" at bounding box center [624, 531] width 266 height 27
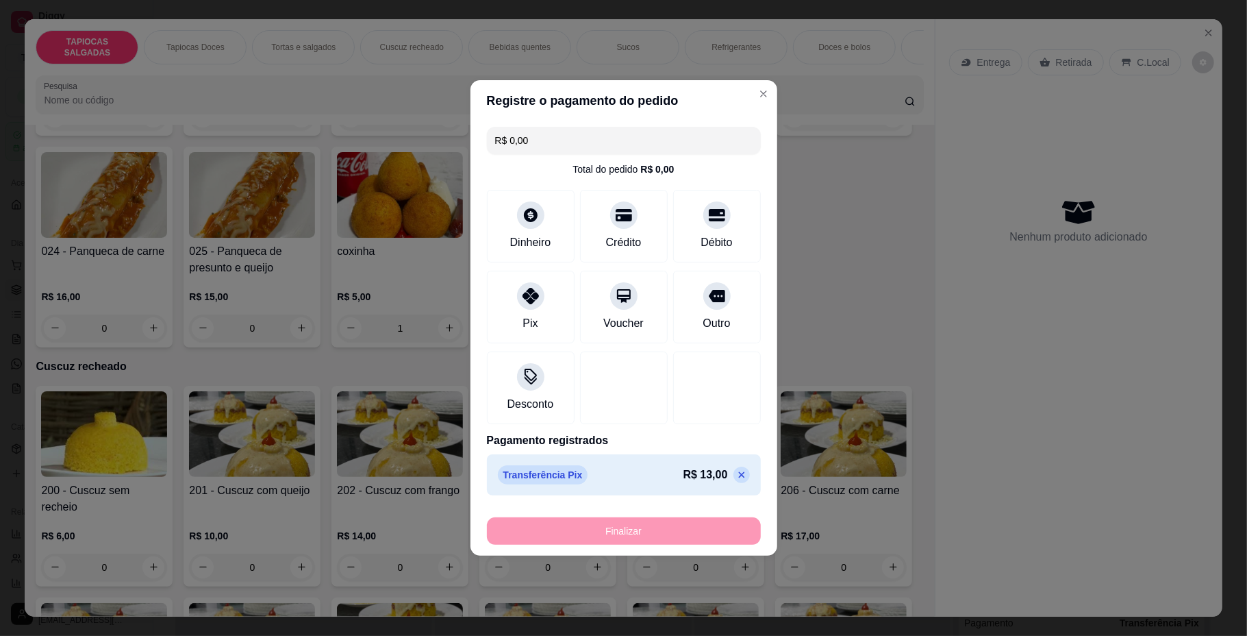
type input "0"
type input "-R$ 13,00"
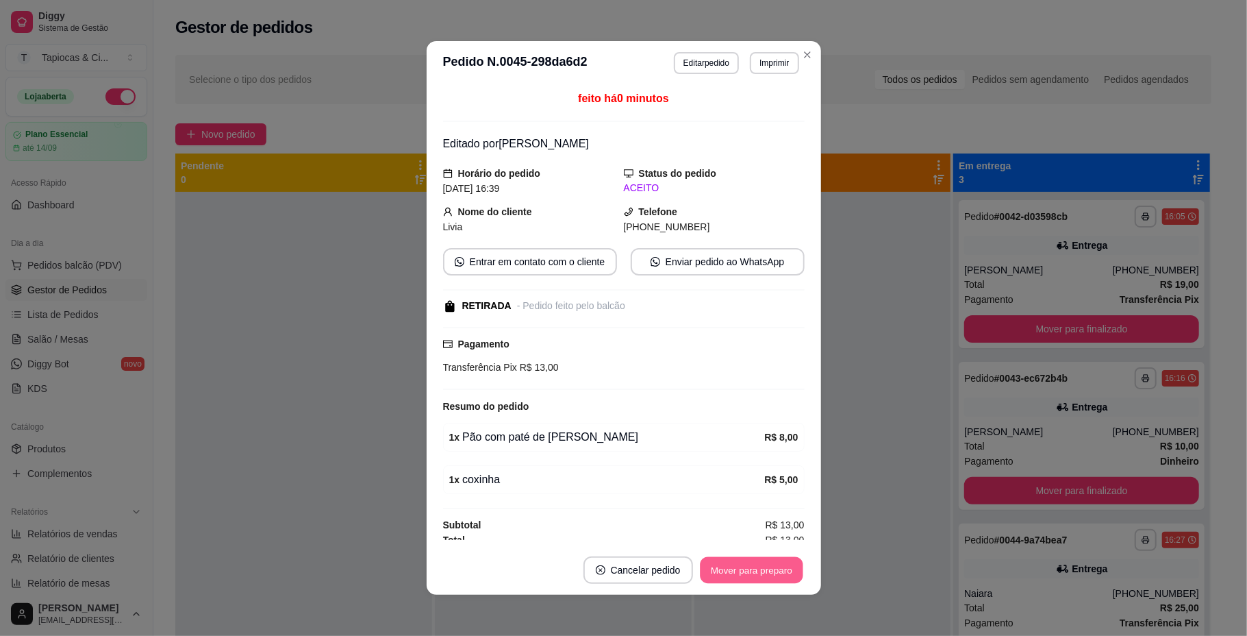
click at [778, 568] on button "Mover para preparo" at bounding box center [751, 570] width 103 height 27
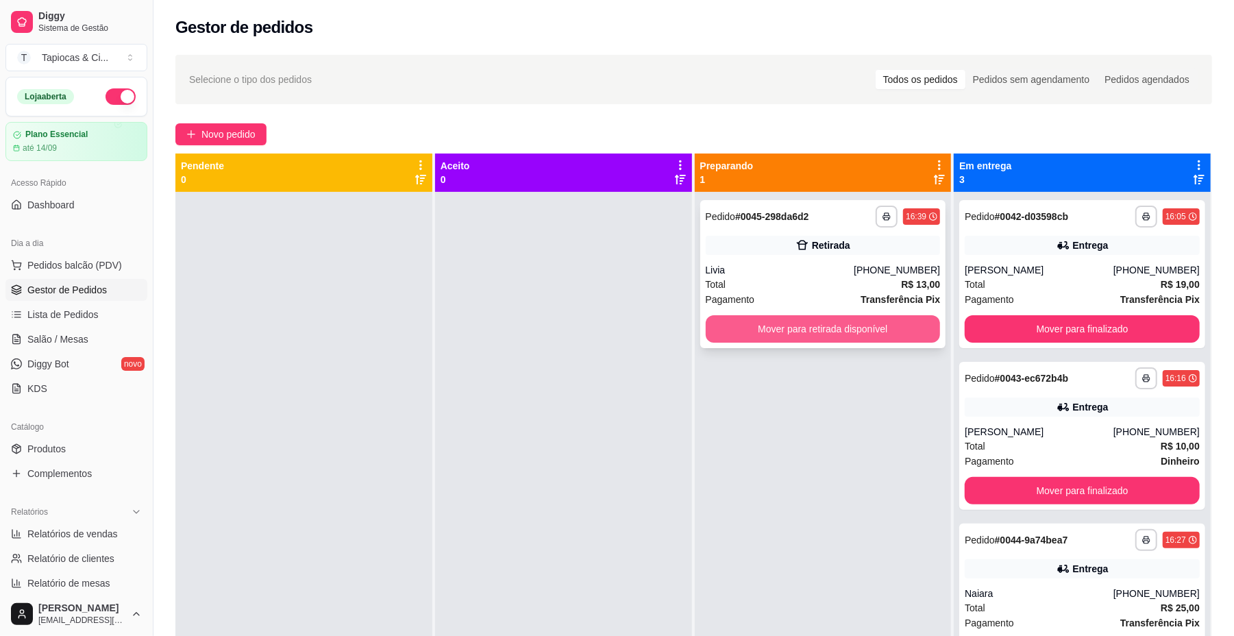
click at [829, 327] on button "Mover para retirada disponível" at bounding box center [822, 328] width 235 height 27
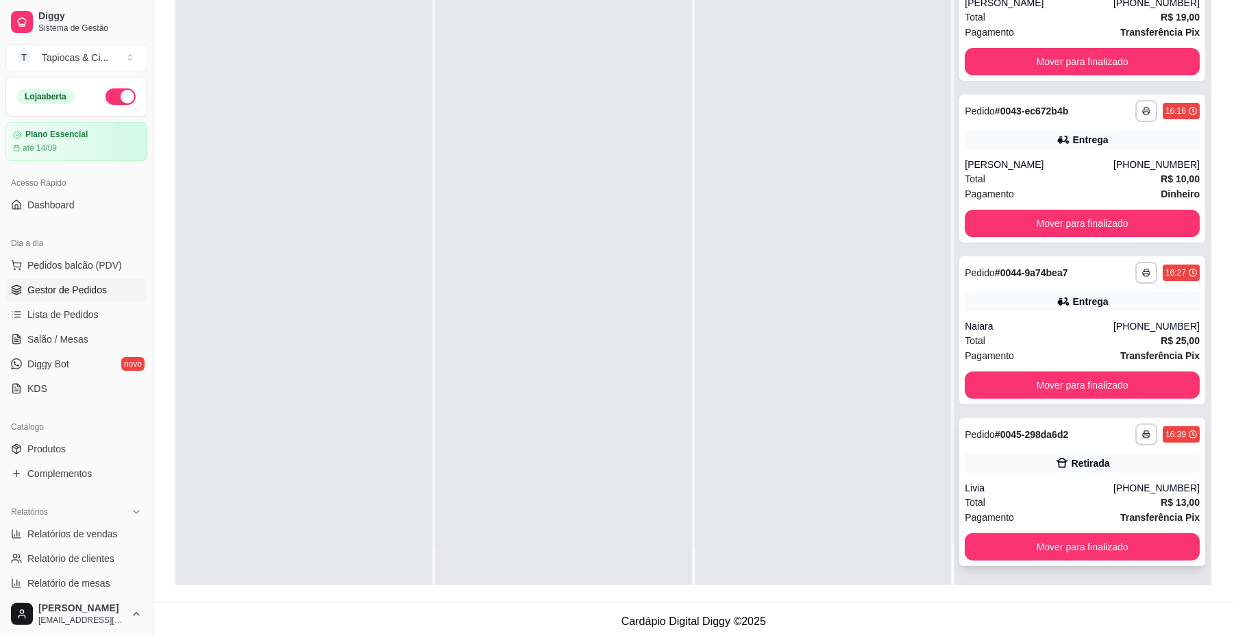
scroll to position [209, 0]
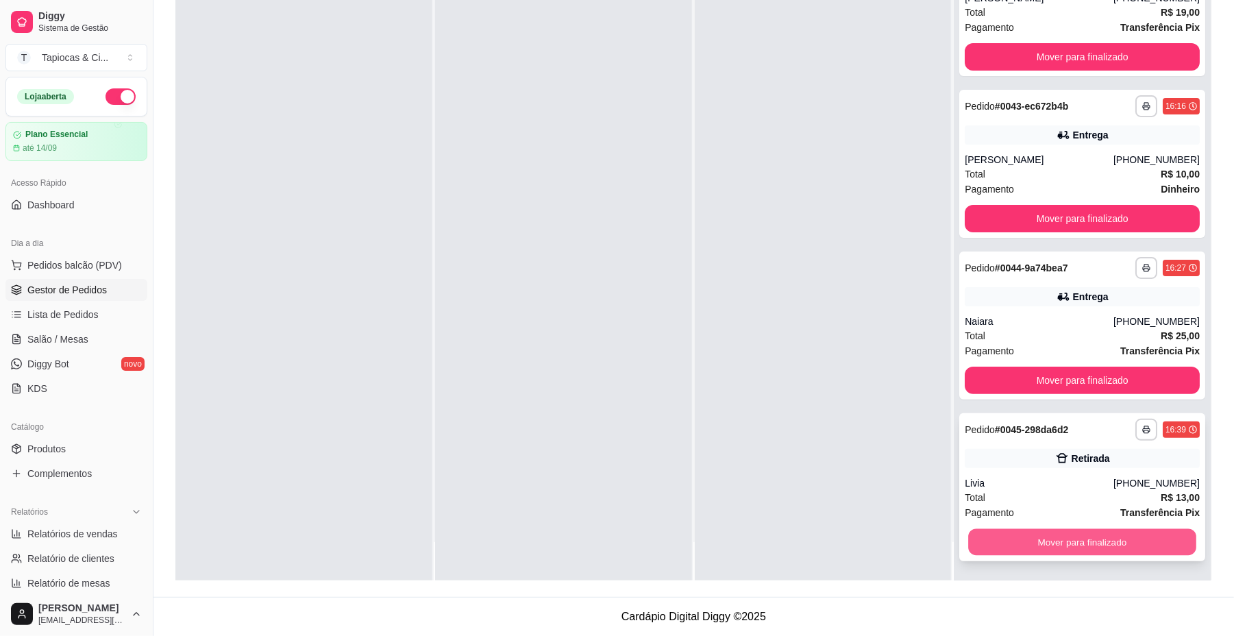
click at [1047, 541] on button "Mover para finalizado" at bounding box center [1081, 542] width 227 height 27
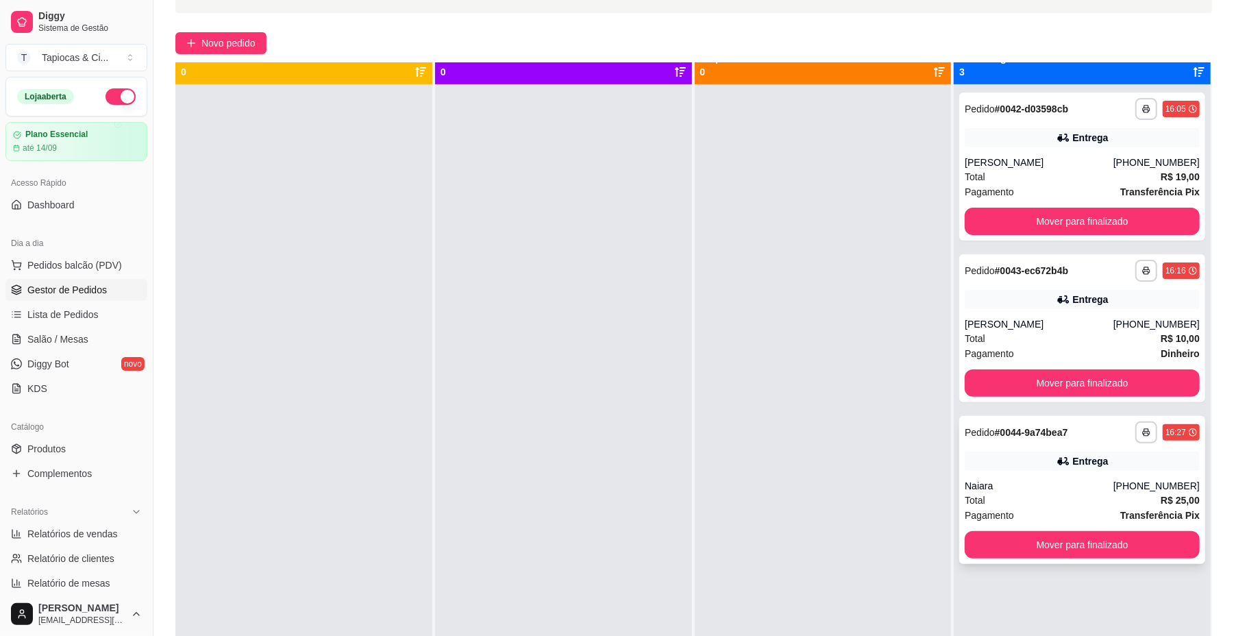
scroll to position [0, 0]
